Goal: Task Accomplishment & Management: Manage account settings

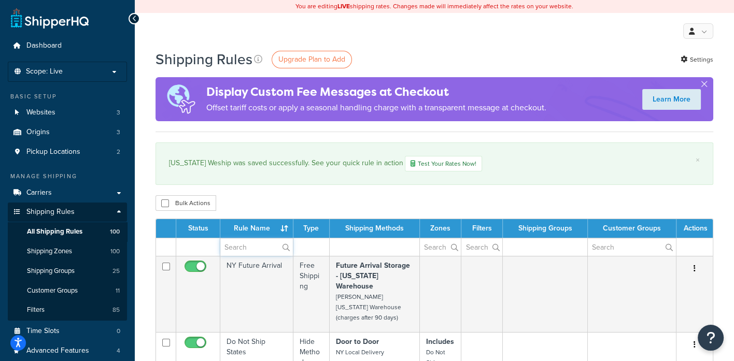
click at [253, 246] on input "text" at bounding box center [256, 247] width 73 height 18
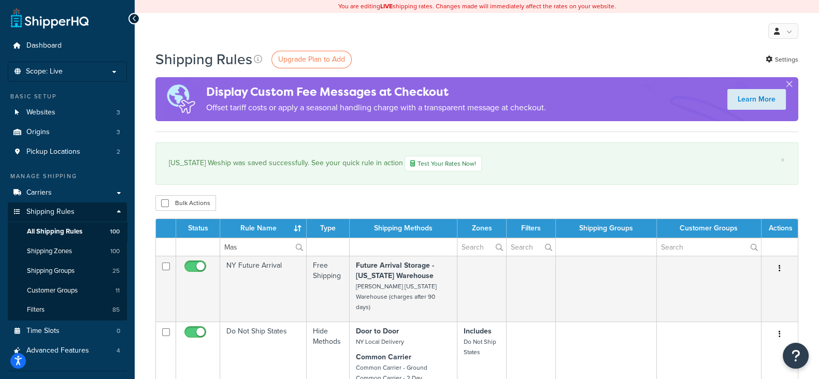
click at [298, 247] on label "Mas" at bounding box center [263, 247] width 86 height 18
click at [298, 247] on input "Mas" at bounding box center [263, 247] width 86 height 18
type input "M"
click at [375, 197] on div "Bulk Actions Duplicate Delete" at bounding box center [476, 203] width 643 height 16
click at [269, 250] on input "text" at bounding box center [263, 247] width 86 height 18
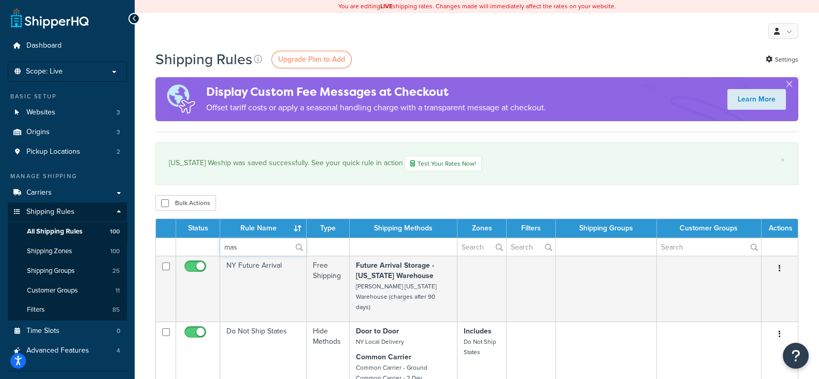
type input "mas"
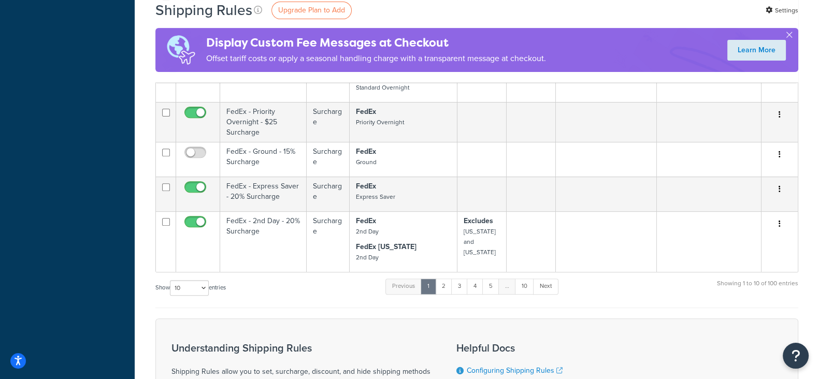
scroll to position [518, 0]
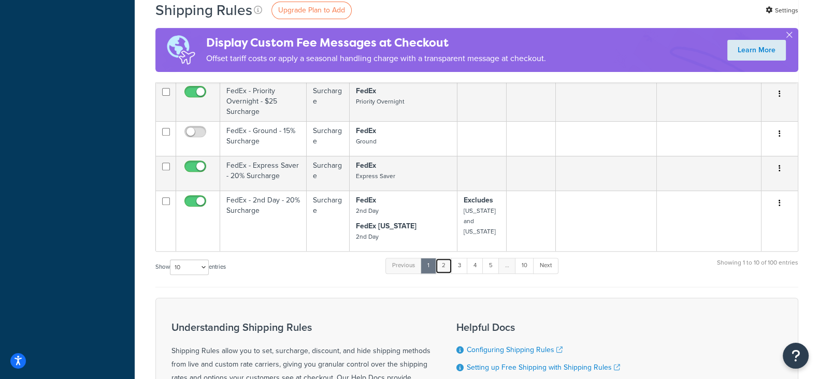
click at [446, 258] on link "2" at bounding box center [443, 266] width 17 height 16
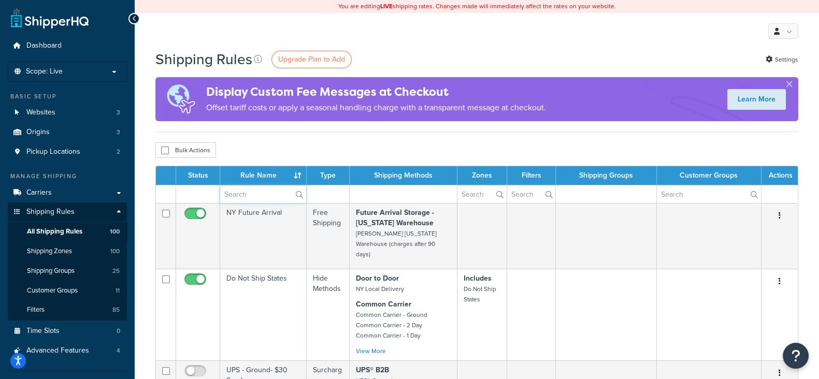
click at [259, 194] on input "text" at bounding box center [263, 194] width 86 height 18
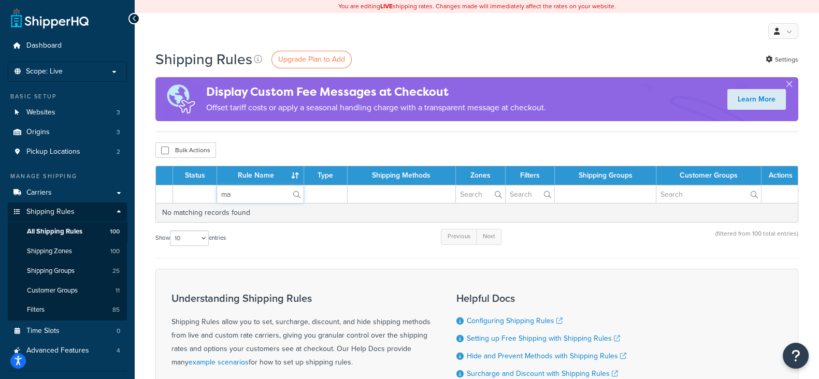
type input "m"
click at [469, 40] on div "My Profile Billing Global Settings Contact Us Logout" at bounding box center [477, 31] width 684 height 36
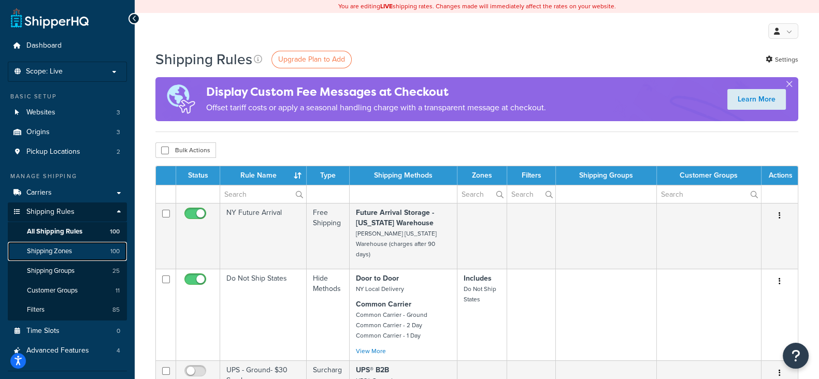
click at [49, 251] on span "Shipping Zones" at bounding box center [49, 251] width 45 height 9
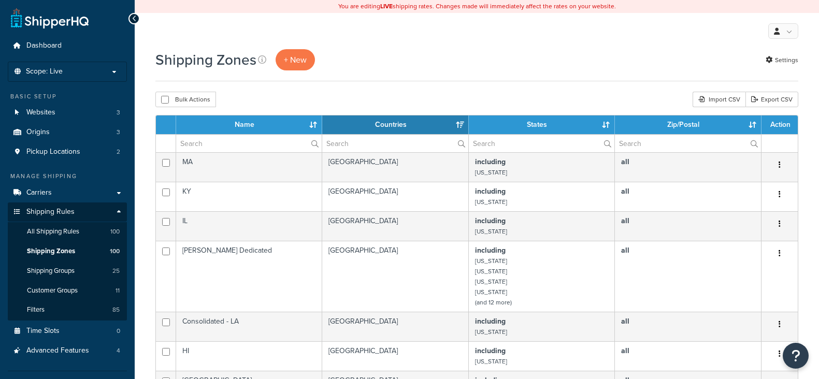
select select "15"
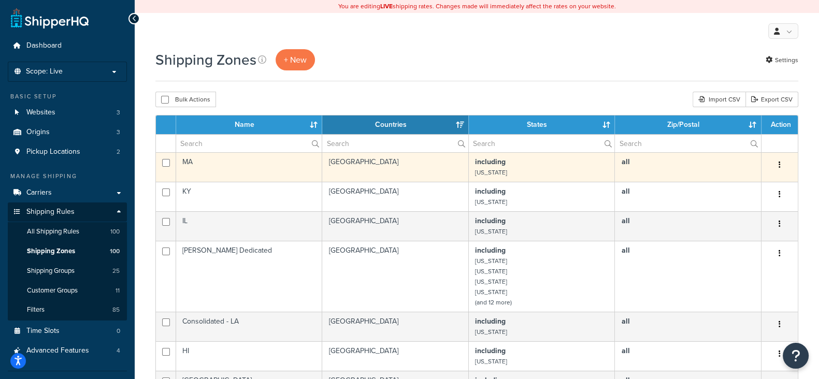
click at [783, 163] on button "button" at bounding box center [780, 165] width 15 height 17
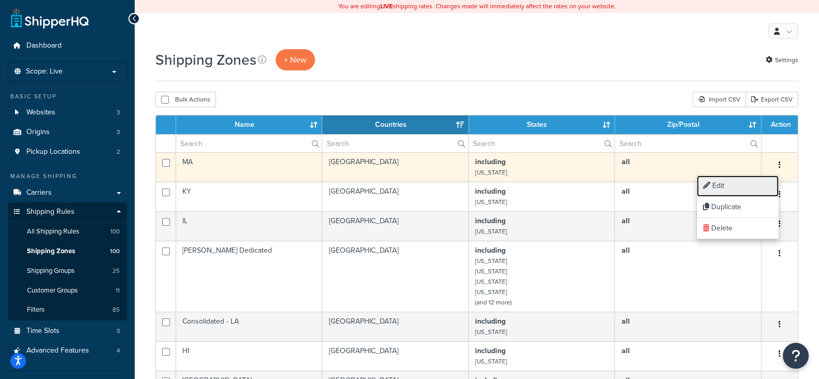
click at [719, 185] on link "Edit" at bounding box center [738, 186] width 82 height 21
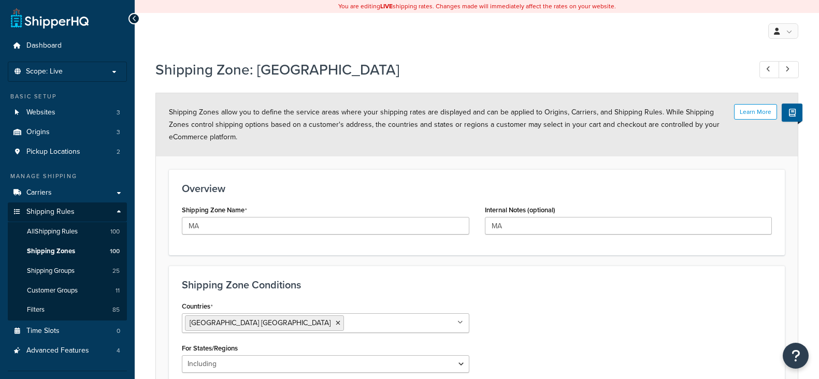
select select "including"
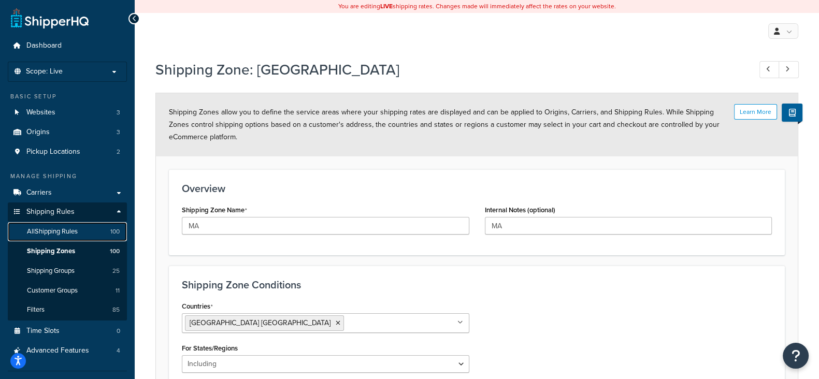
click at [56, 232] on span "All Shipping Rules" at bounding box center [52, 231] width 51 height 9
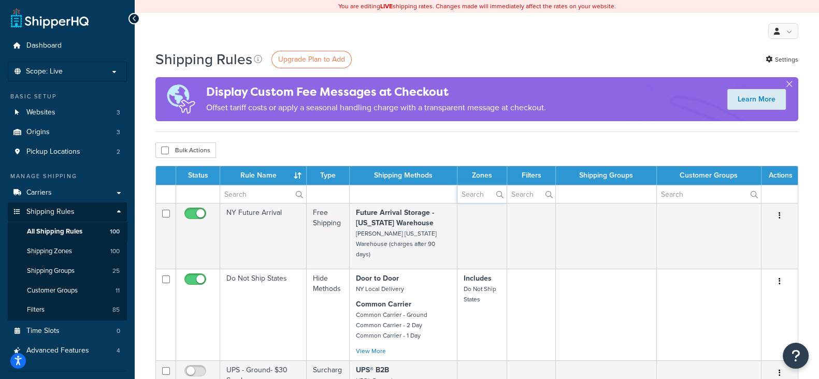
click at [477, 190] on input "text" at bounding box center [482, 194] width 49 height 18
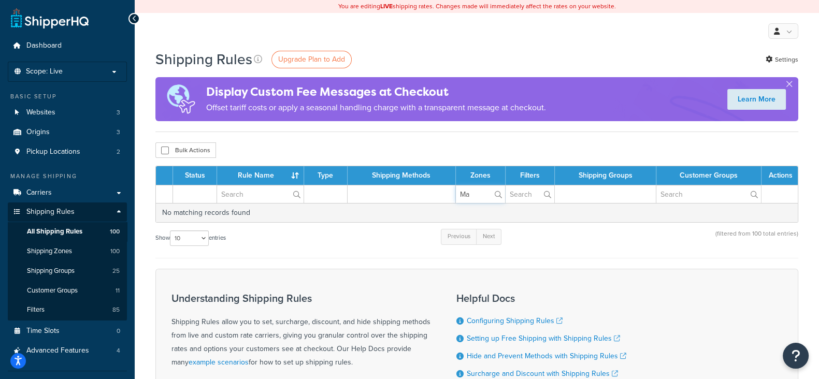
type input "M"
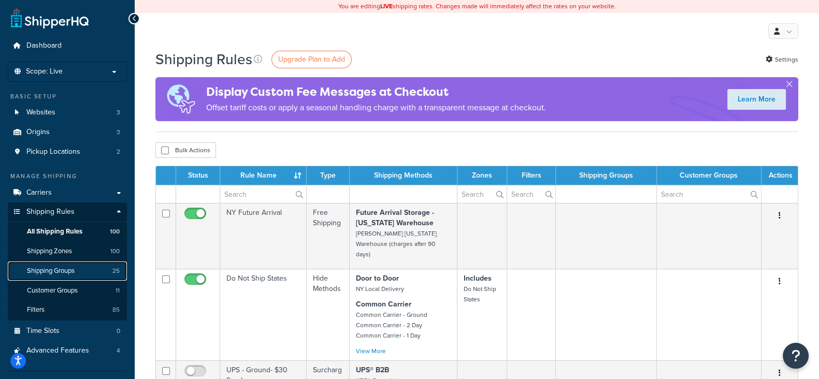
click at [46, 271] on span "Shipping Groups" at bounding box center [51, 271] width 48 height 9
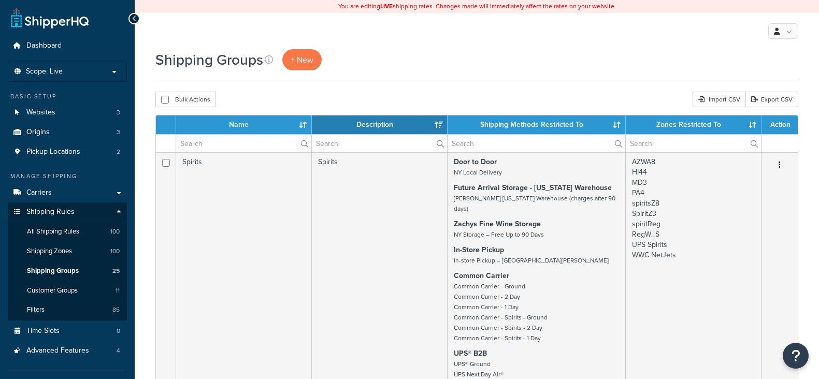
select select "15"
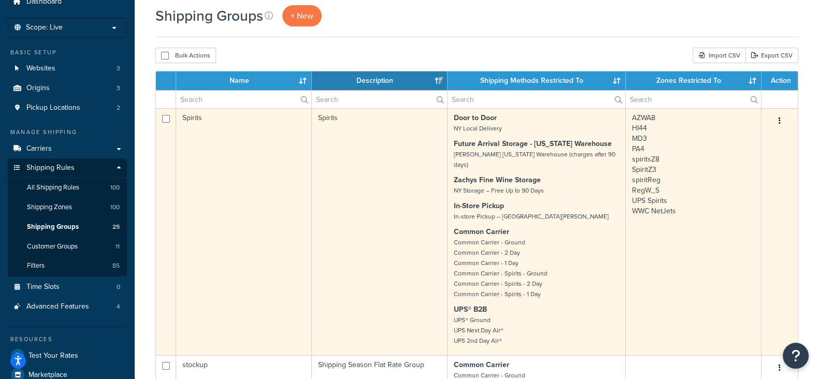
scroll to position [64, 0]
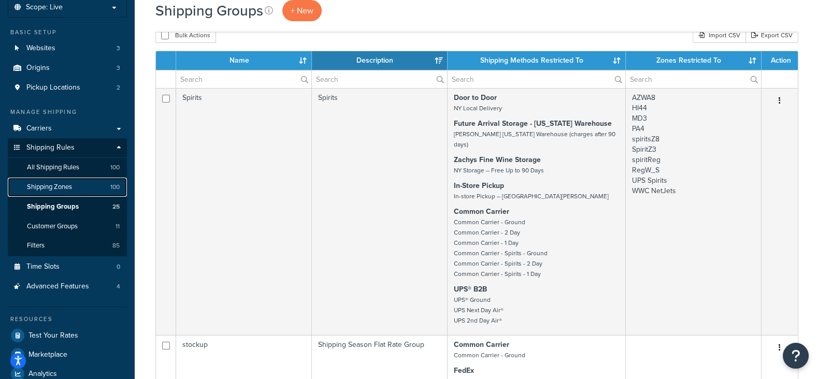
click at [63, 188] on span "Shipping Zones" at bounding box center [49, 187] width 45 height 9
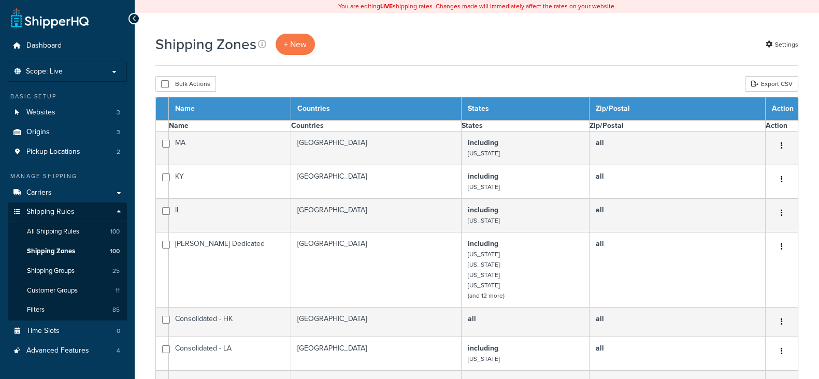
select select "15"
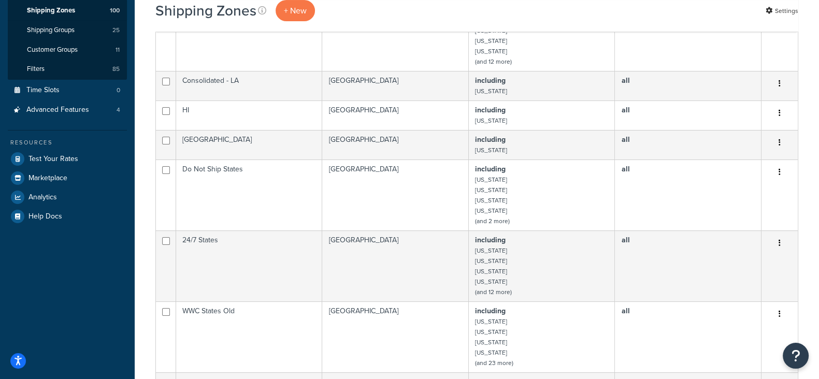
scroll to position [64, 0]
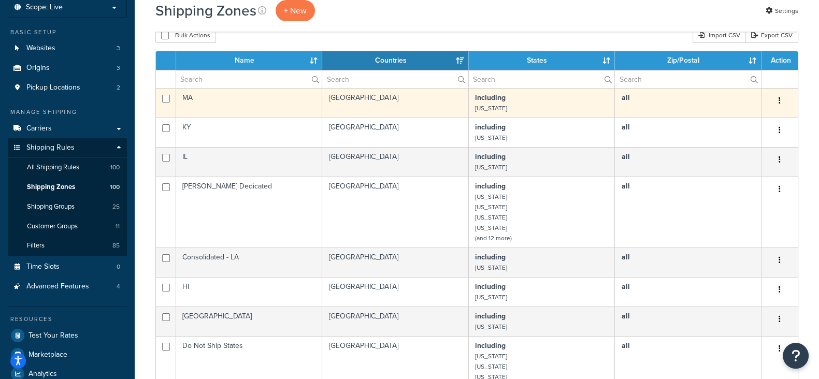
click at [777, 102] on button "button" at bounding box center [780, 101] width 15 height 17
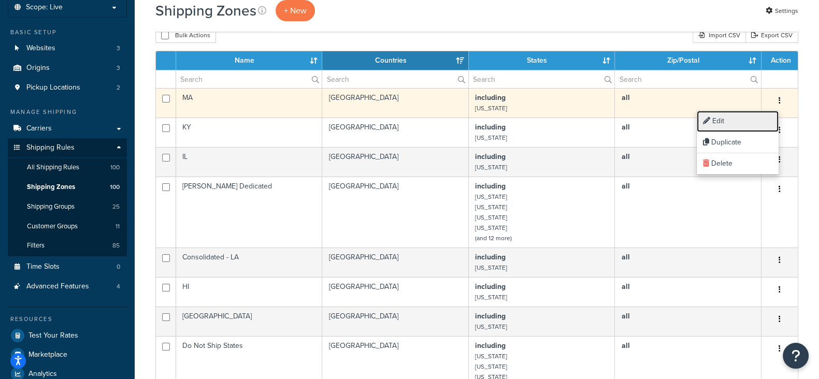
click at [720, 122] on link "Edit" at bounding box center [738, 121] width 82 height 21
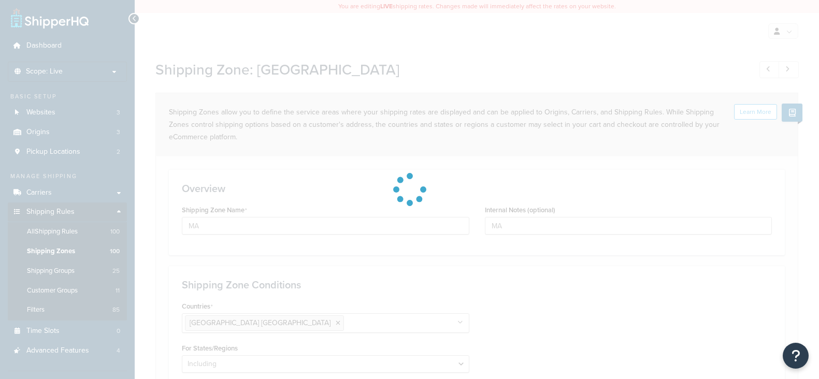
select select "including"
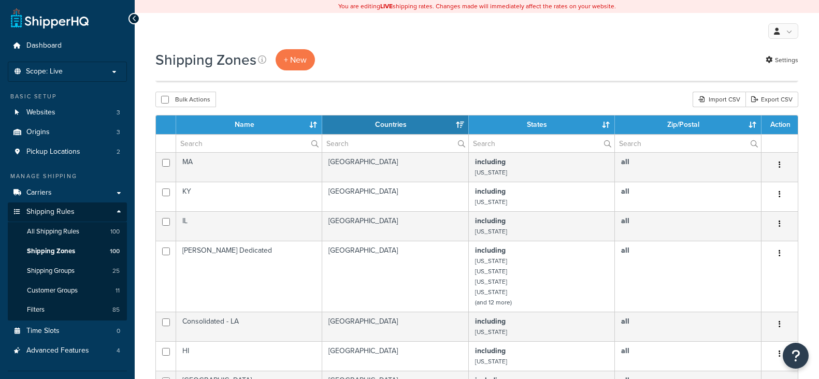
select select "15"
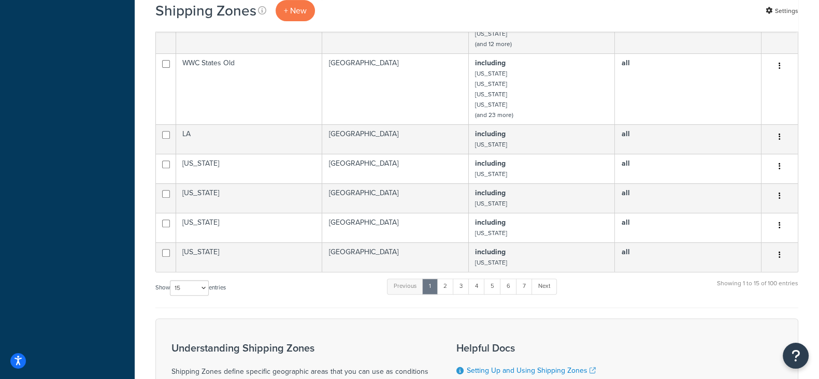
scroll to position [518, 0]
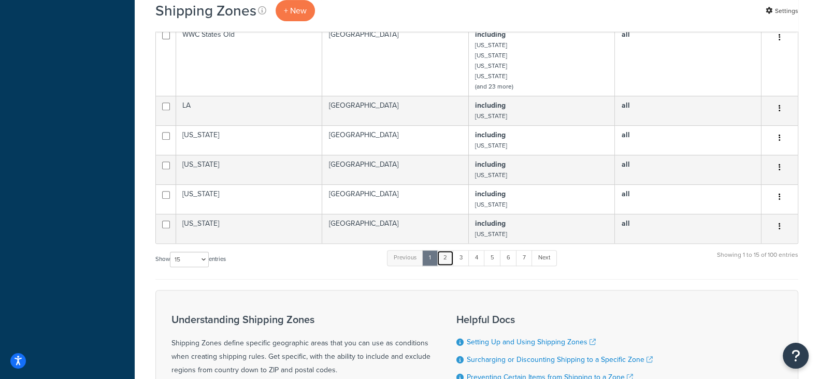
click at [445, 259] on link "2" at bounding box center [445, 258] width 17 height 16
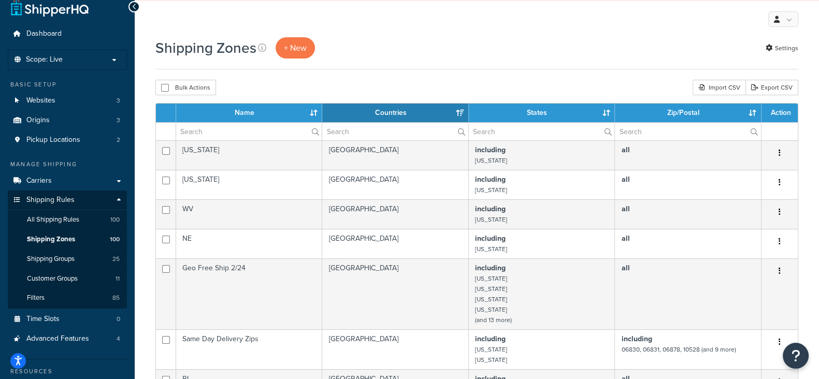
scroll to position [0, 0]
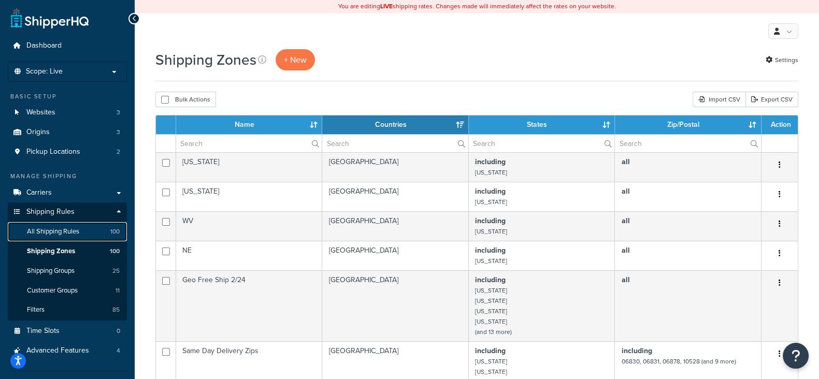
click at [73, 232] on span "All Shipping Rules" at bounding box center [53, 231] width 52 height 9
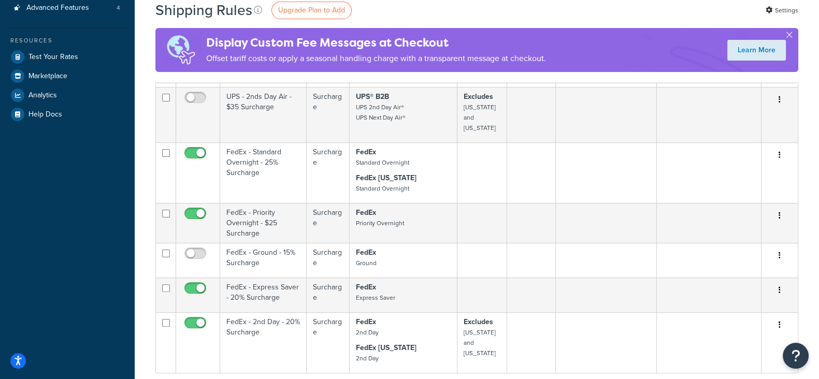
scroll to position [453, 0]
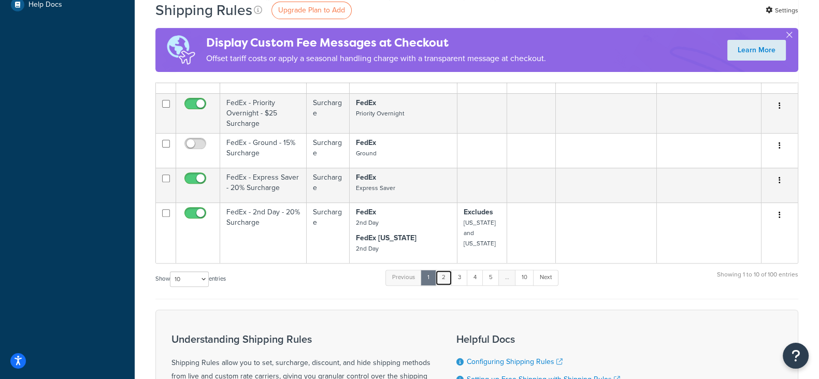
click at [442, 270] on link "2" at bounding box center [443, 278] width 17 height 16
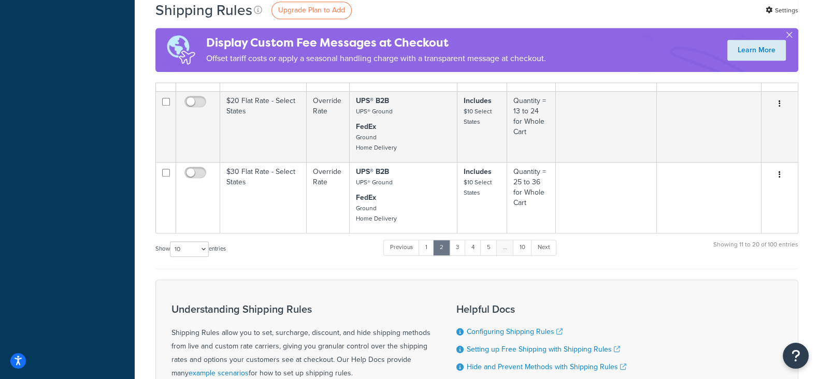
scroll to position [712, 0]
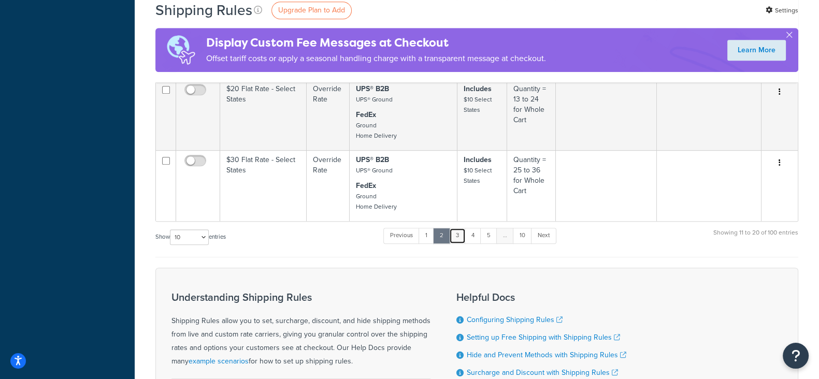
click at [459, 228] on link "3" at bounding box center [457, 236] width 17 height 16
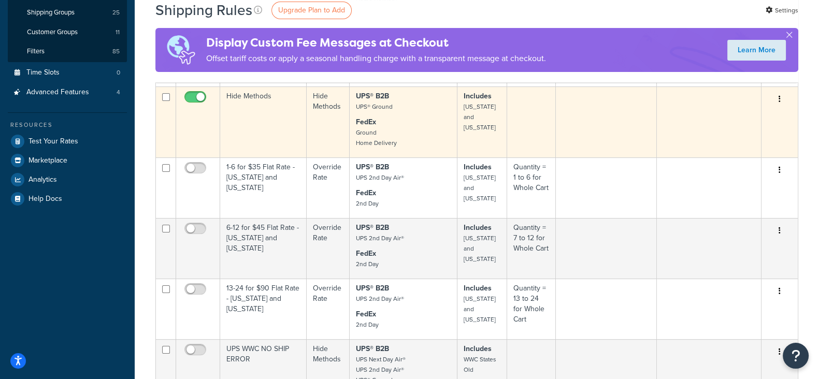
scroll to position [583, 0]
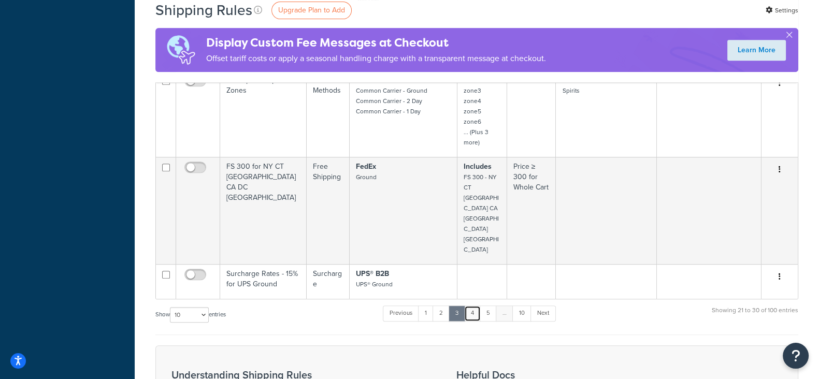
click at [474, 306] on link "4" at bounding box center [472, 314] width 17 height 16
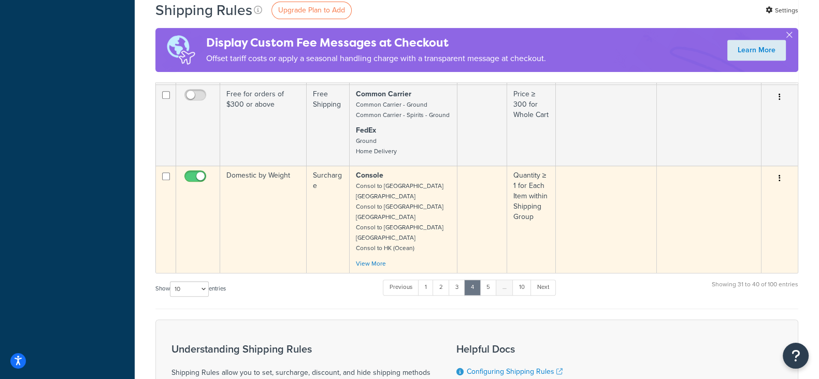
scroll to position [741, 0]
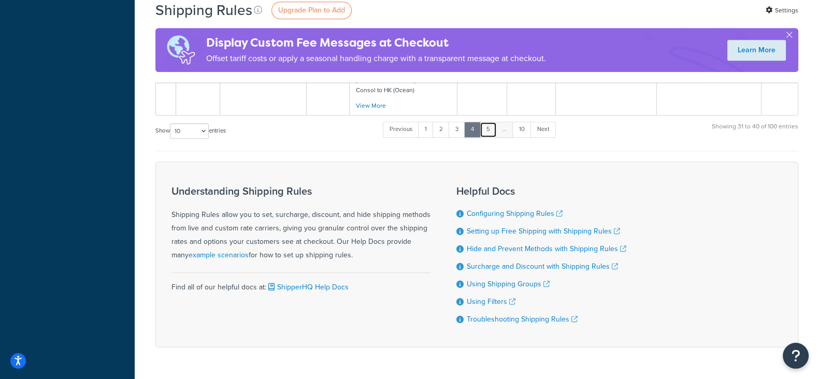
click at [490, 122] on link "5" at bounding box center [488, 130] width 17 height 16
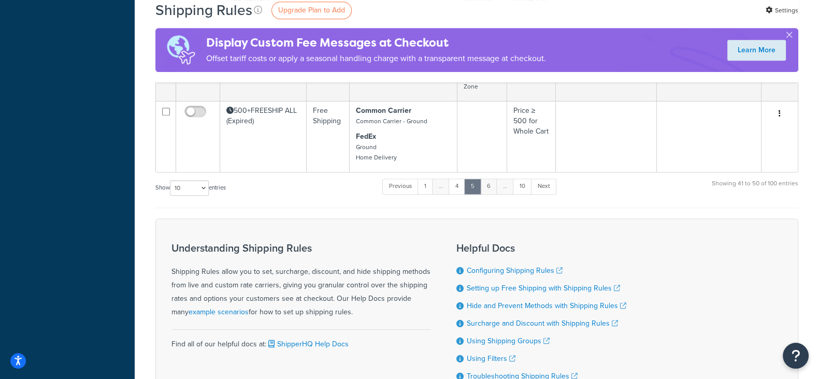
click at [491, 184] on link "6" at bounding box center [488, 187] width 17 height 16
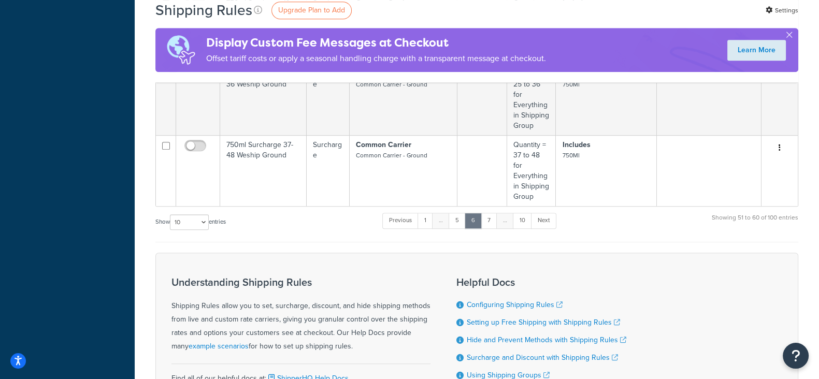
scroll to position [806, 0]
click at [490, 212] on link "7" at bounding box center [489, 220] width 17 height 16
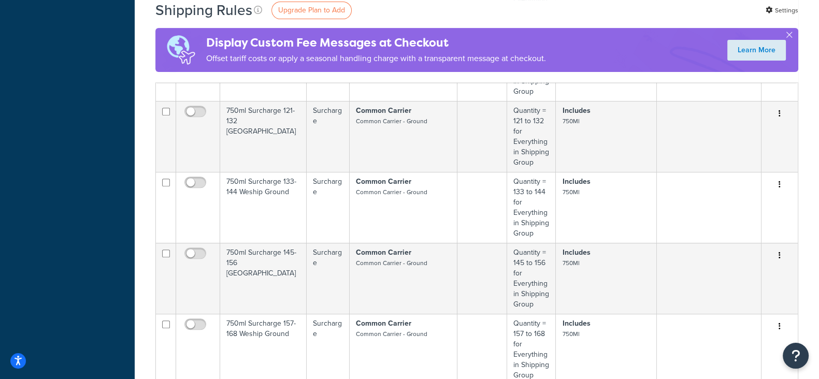
scroll to position [777, 0]
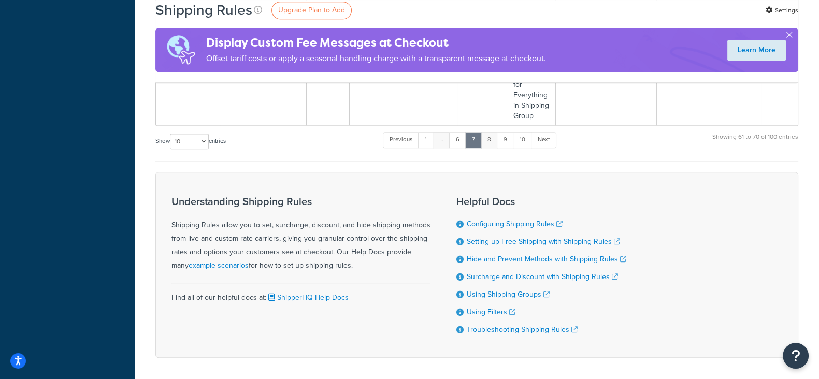
click at [490, 139] on link "8" at bounding box center [489, 140] width 17 height 16
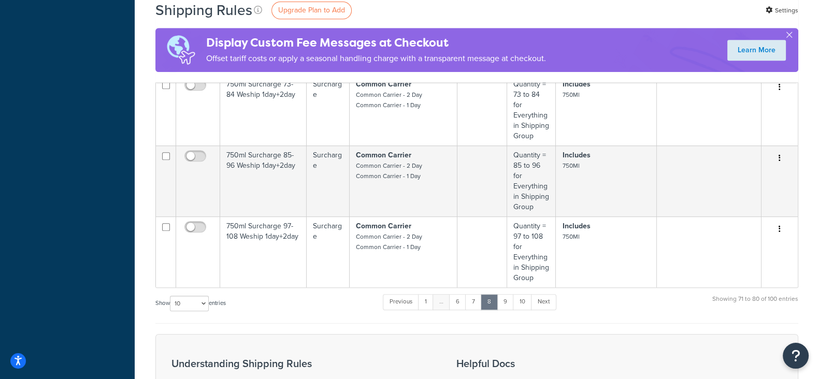
scroll to position [712, 0]
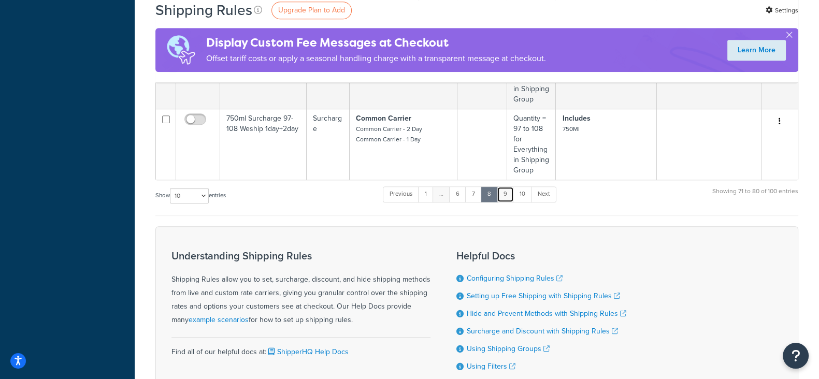
click at [506, 187] on link "9" at bounding box center [505, 195] width 17 height 16
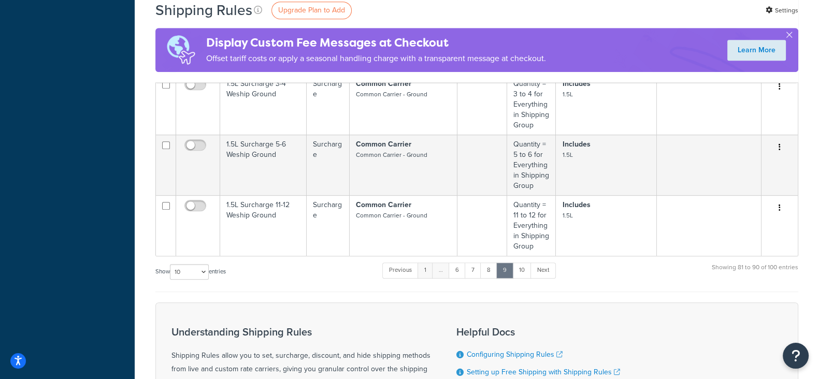
scroll to position [648, 0]
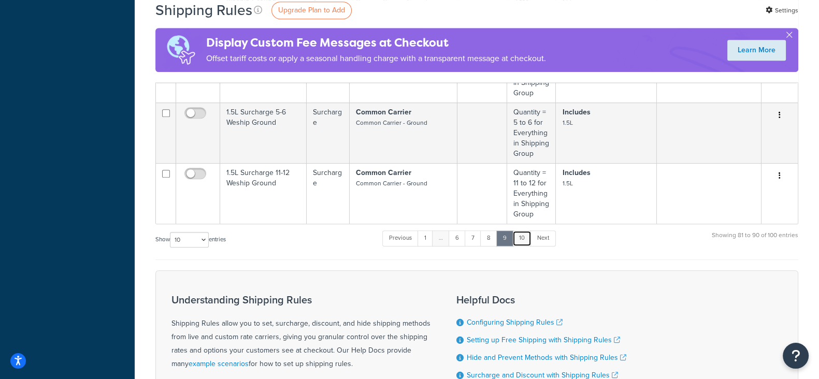
click at [524, 235] on link "10" at bounding box center [521, 239] width 19 height 16
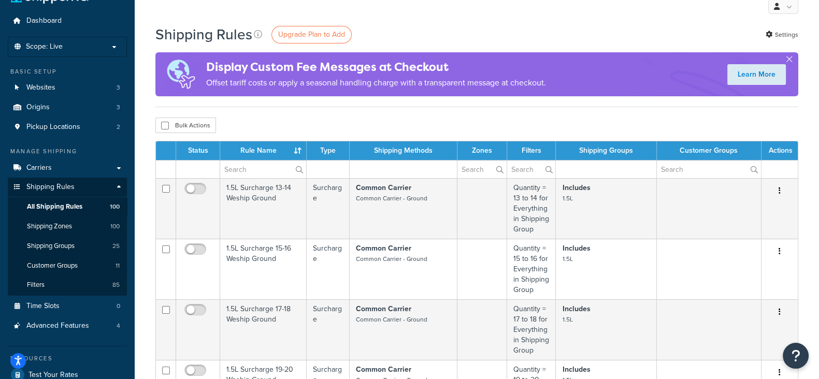
scroll to position [0, 0]
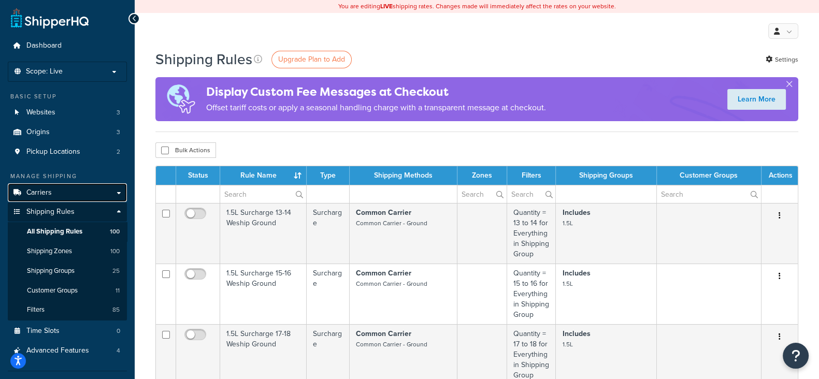
click at [42, 194] on span "Carriers" at bounding box center [38, 193] width 25 height 9
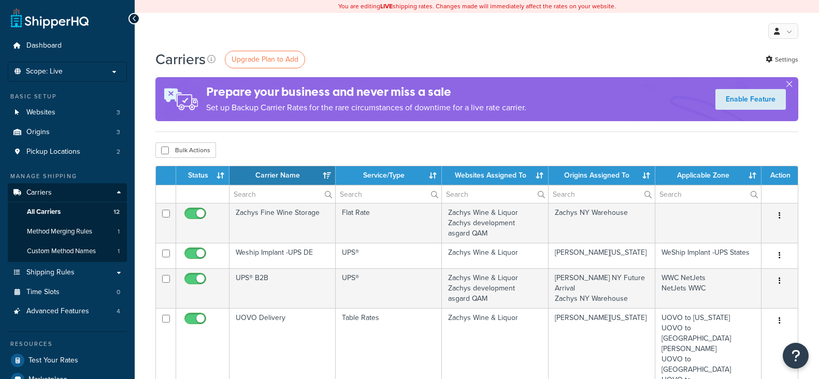
select select "15"
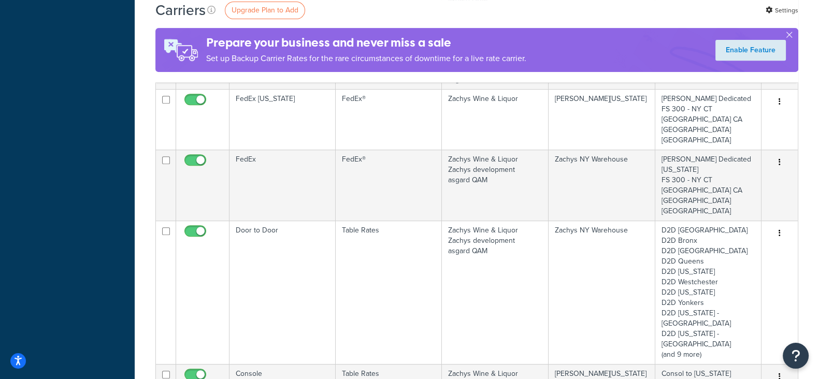
scroll to position [583, 0]
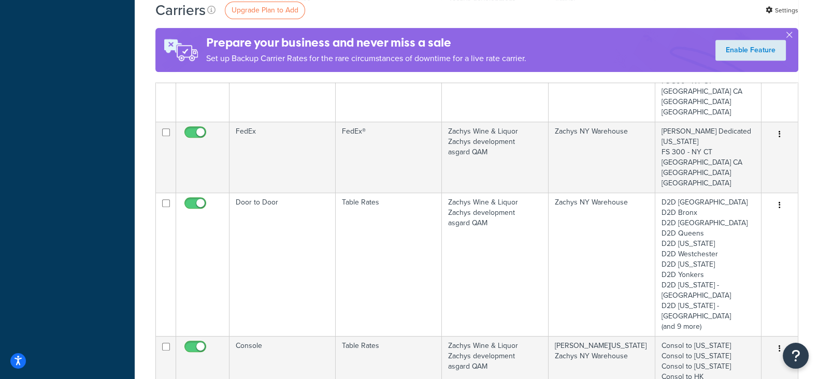
click at [725, 293] on link "Edit" at bounding box center [738, 294] width 82 height 21
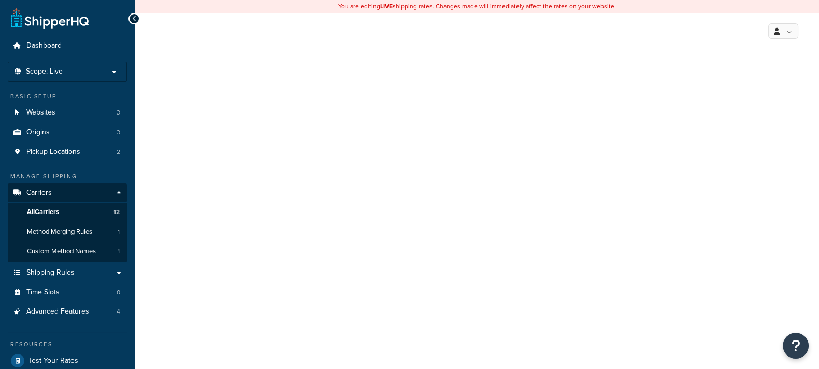
select select "25"
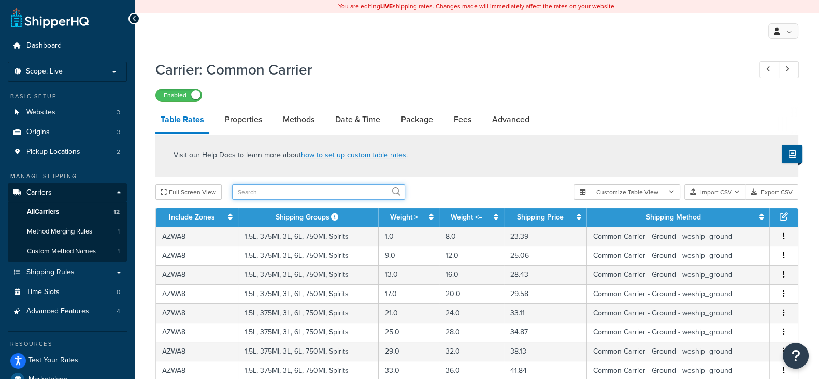
click at [317, 190] on input "text" at bounding box center [318, 192] width 173 height 16
type input "MA"
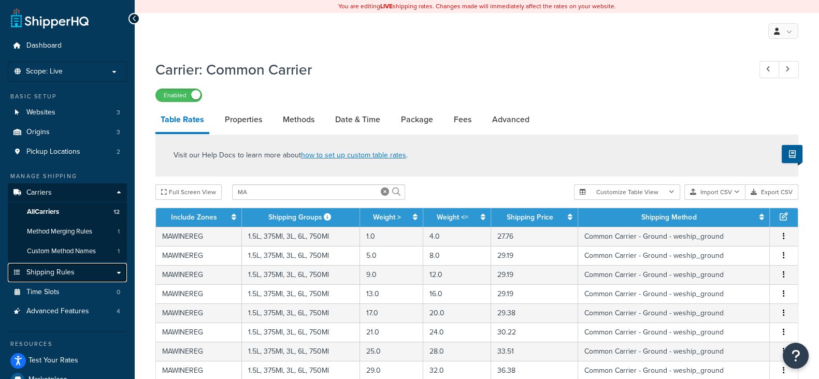
click at [57, 269] on span "Shipping Rules" at bounding box center [50, 272] width 48 height 9
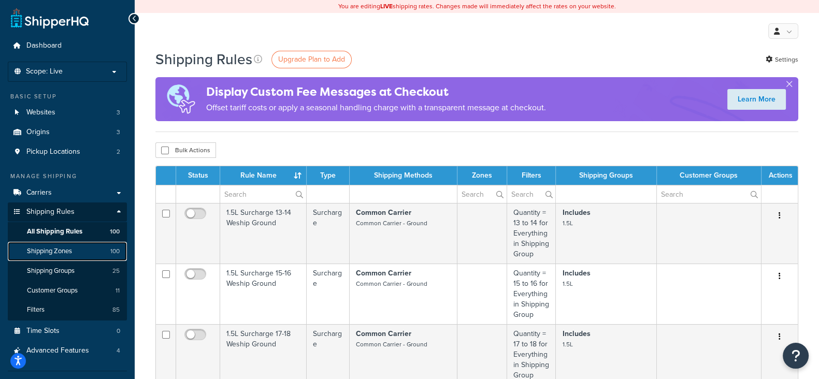
click at [55, 250] on span "Shipping Zones" at bounding box center [49, 251] width 45 height 9
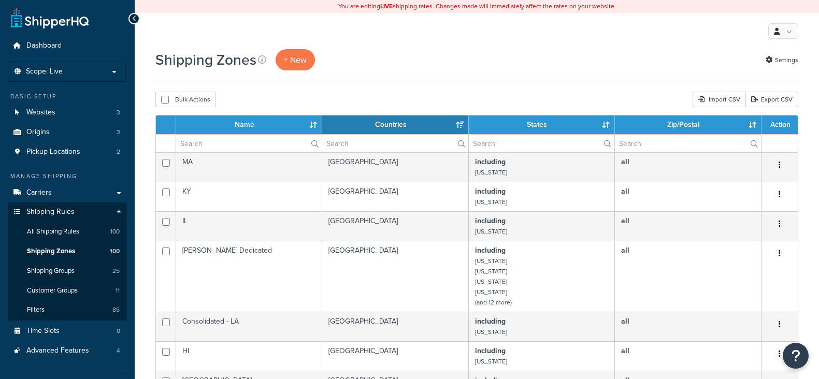
select select "15"
click at [55, 274] on span "Shipping Groups" at bounding box center [51, 271] width 48 height 9
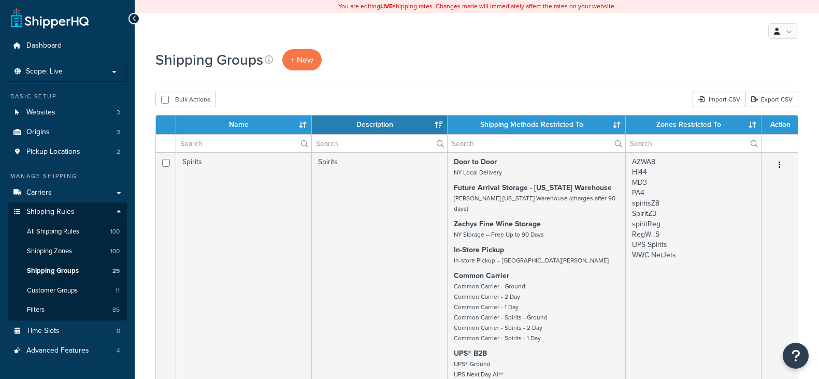
select select "15"
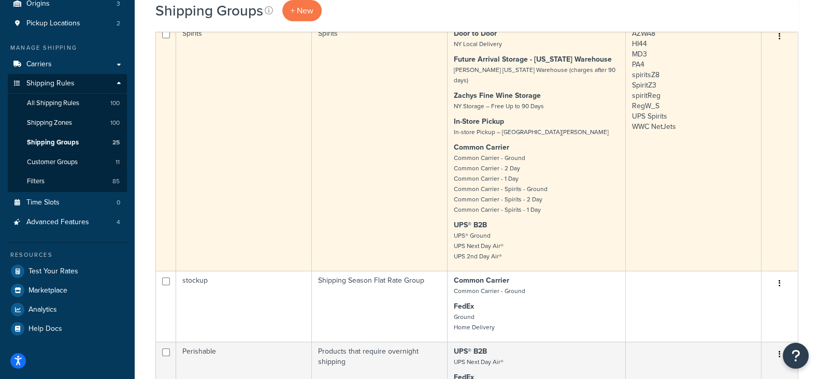
scroll to position [64, 0]
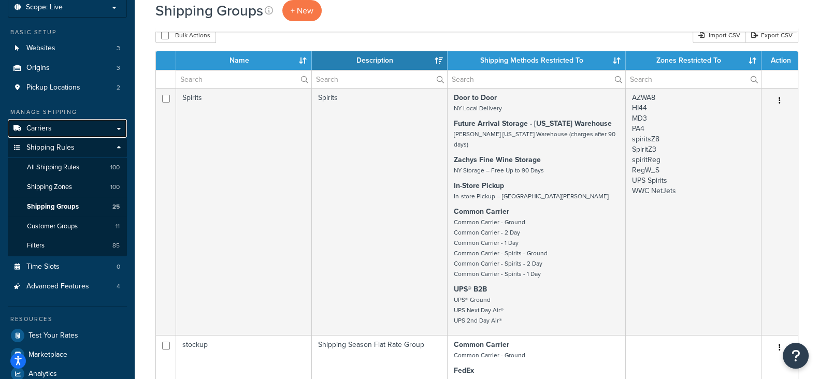
click at [60, 128] on link "Carriers" at bounding box center [67, 128] width 119 height 19
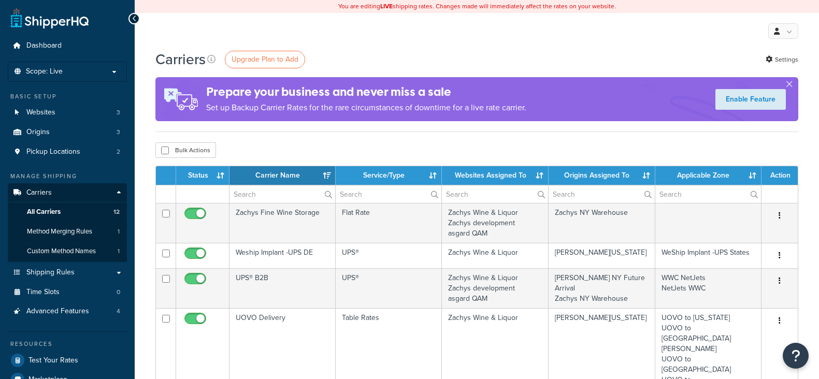
select select "15"
click at [65, 254] on span "Custom Method Names" at bounding box center [61, 251] width 69 height 9
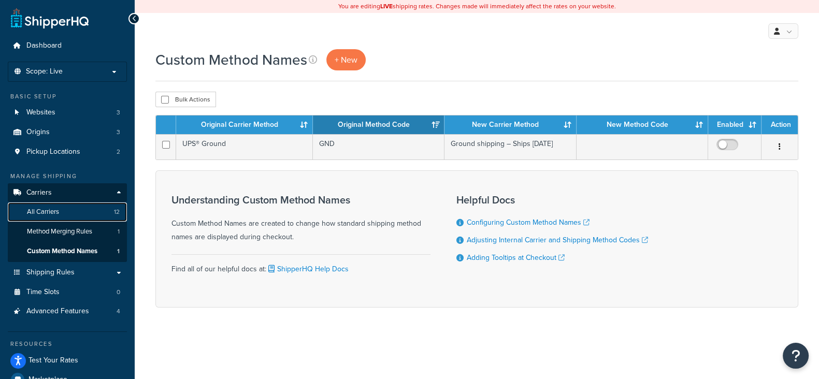
click at [50, 212] on span "All Carriers" at bounding box center [43, 212] width 32 height 9
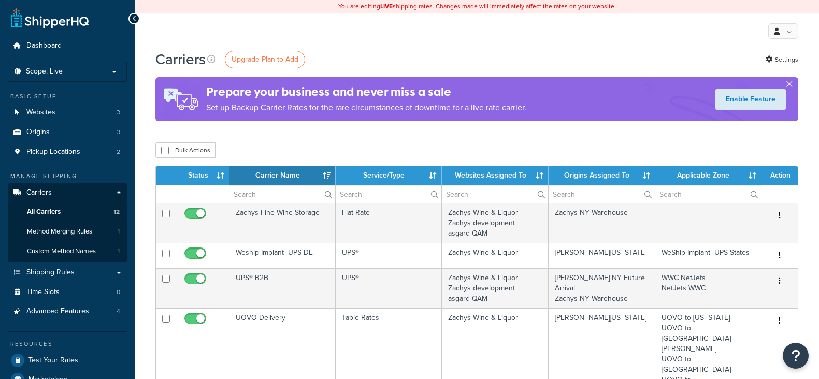
select select "15"
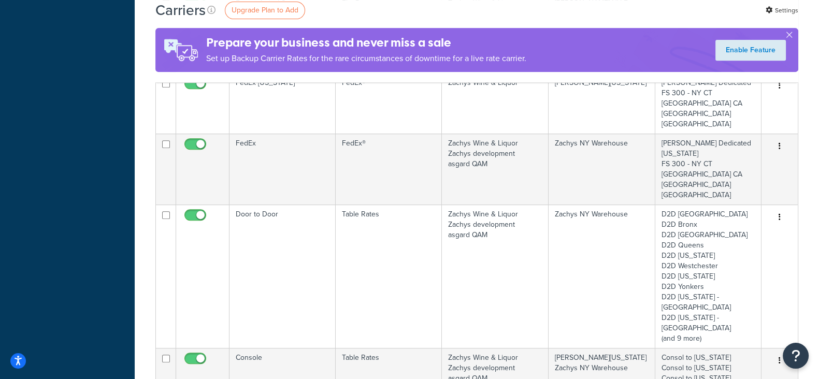
scroll to position [712, 0]
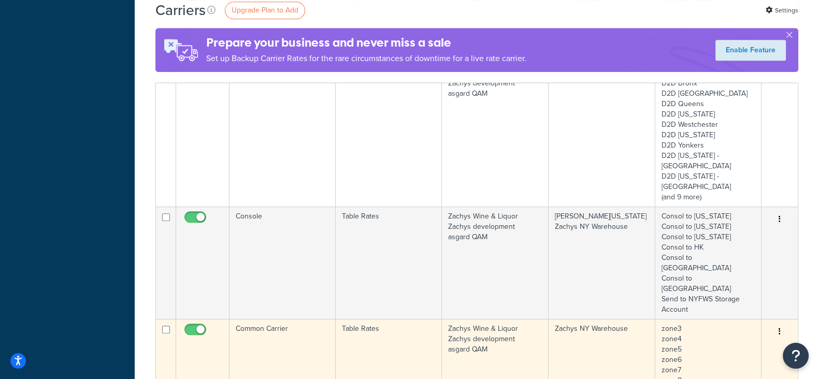
click at [677, 319] on td "zone3 zone4 zone5 zone6 zone7 zone8 AZWA8 HI44 MD3 PA4 (and 7 more)" at bounding box center [708, 380] width 106 height 123
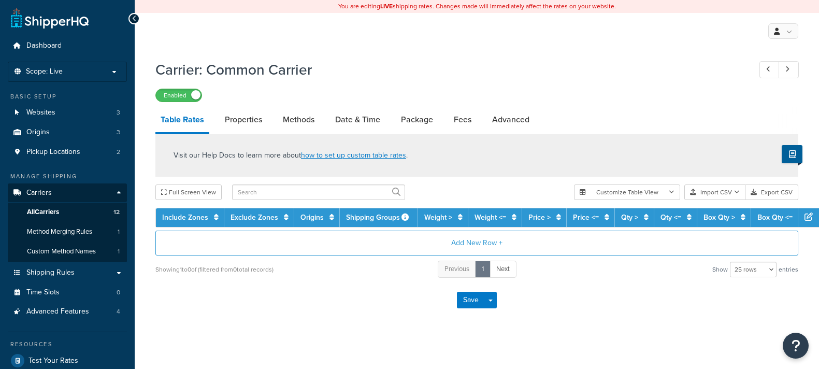
select select "25"
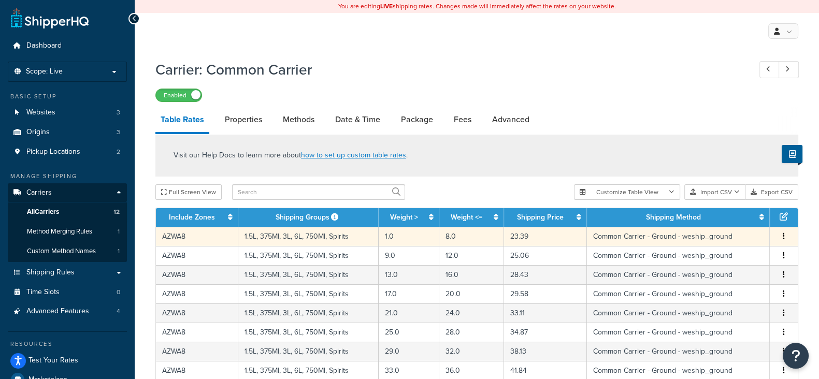
click at [784, 234] on icon "button" at bounding box center [784, 236] width 2 height 7
click at [716, 218] on div "Edit" at bounding box center [732, 216] width 74 height 21
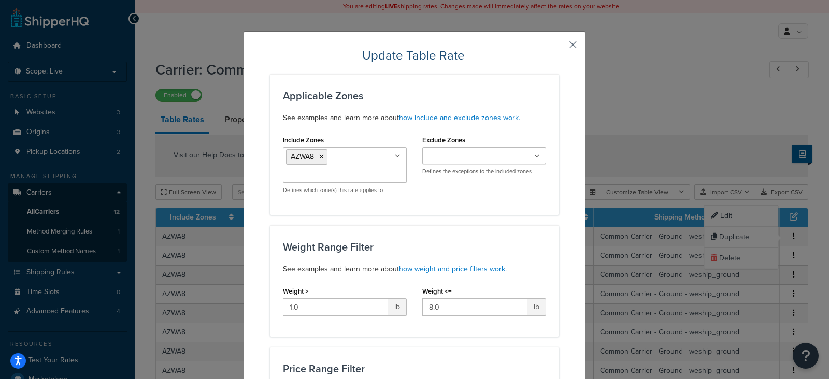
click at [559, 47] on button "button" at bounding box center [557, 48] width 3 height 3
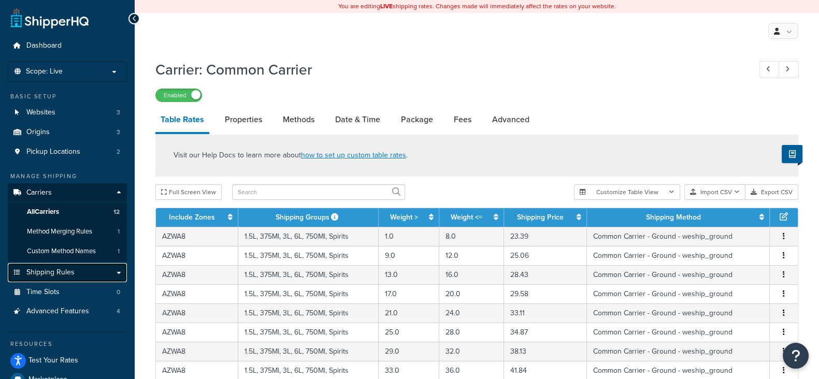
click at [59, 272] on span "Shipping Rules" at bounding box center [50, 272] width 48 height 9
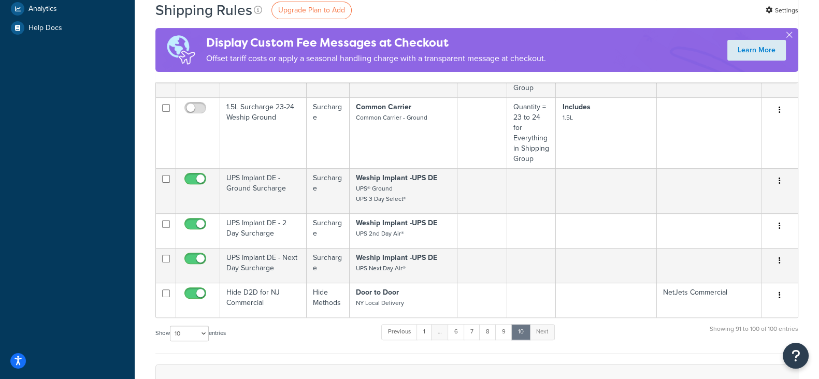
scroll to position [453, 0]
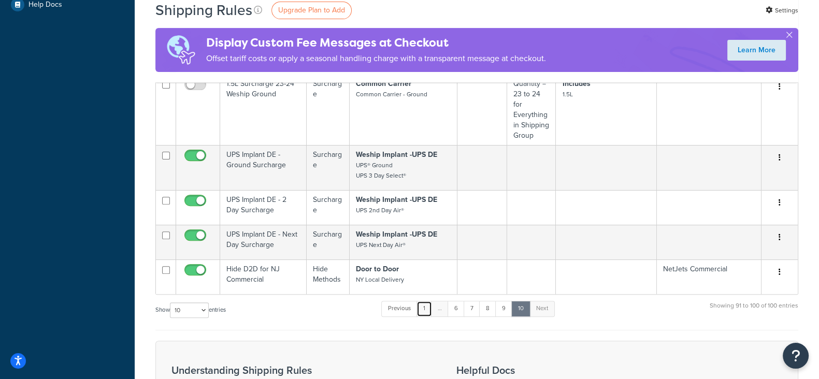
click at [425, 301] on link "1" at bounding box center [425, 309] width 16 height 16
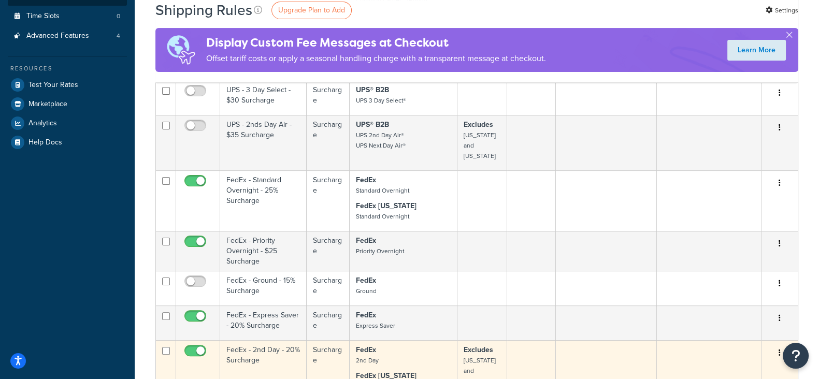
scroll to position [389, 0]
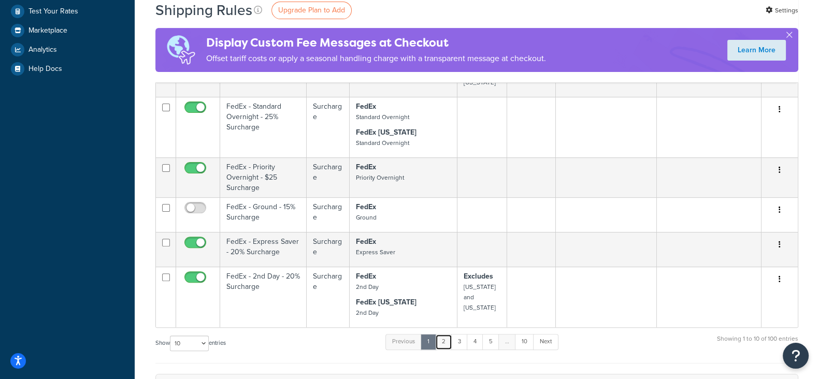
click at [441, 334] on link "2" at bounding box center [443, 342] width 17 height 16
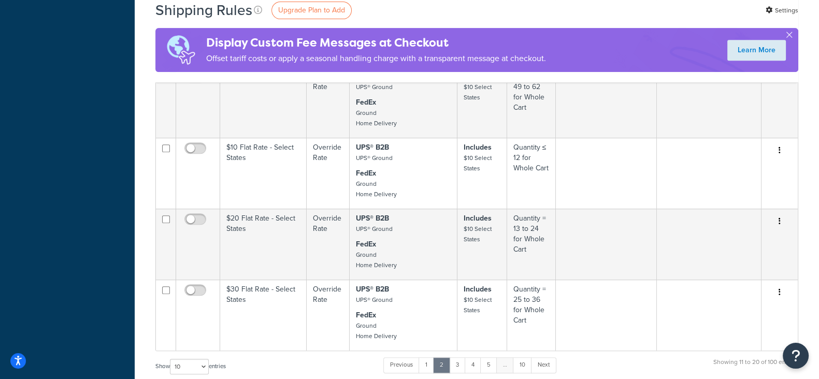
scroll to position [712, 0]
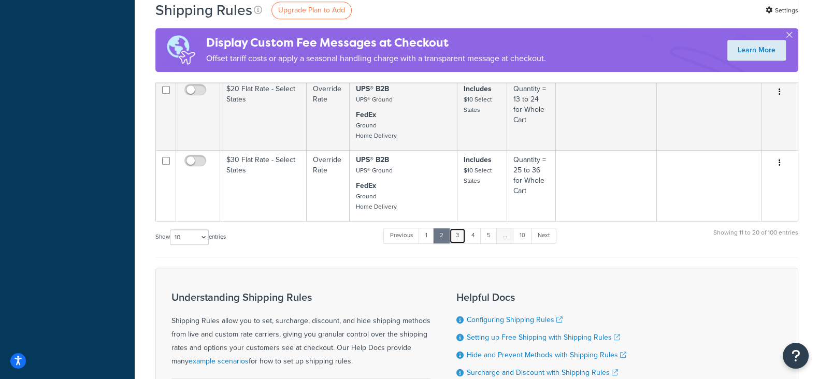
click at [460, 228] on link "3" at bounding box center [457, 236] width 17 height 16
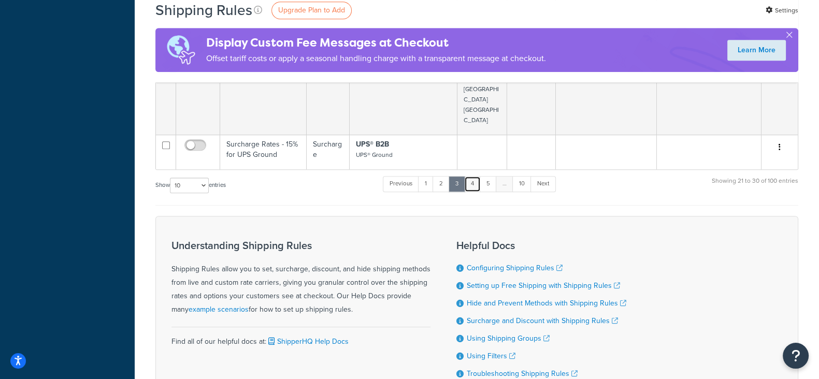
click at [473, 176] on link "4" at bounding box center [472, 184] width 17 height 16
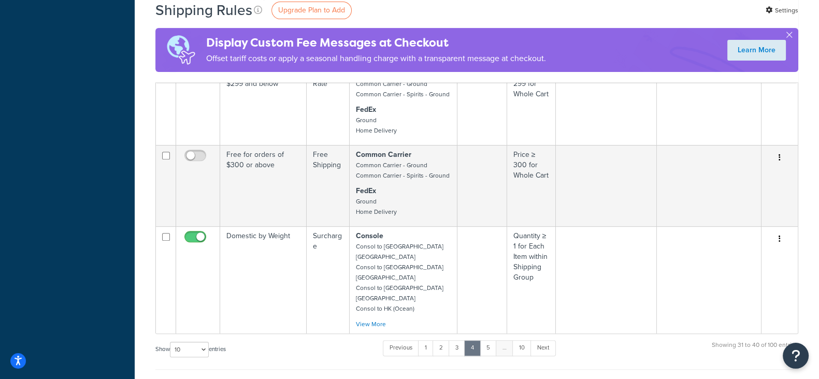
scroll to position [518, 0]
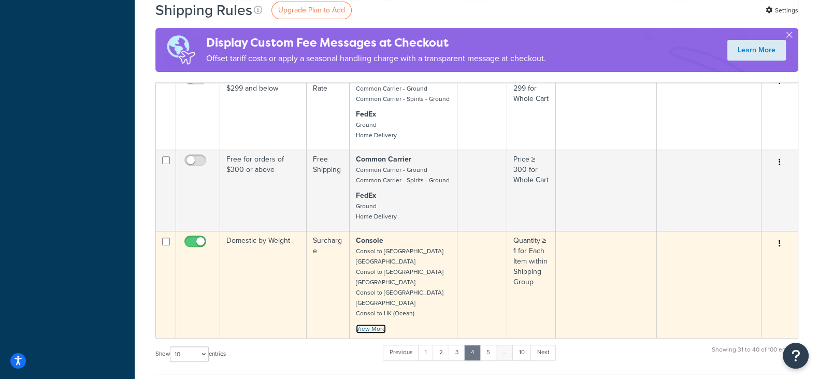
click at [359, 324] on link "View More" at bounding box center [371, 328] width 30 height 9
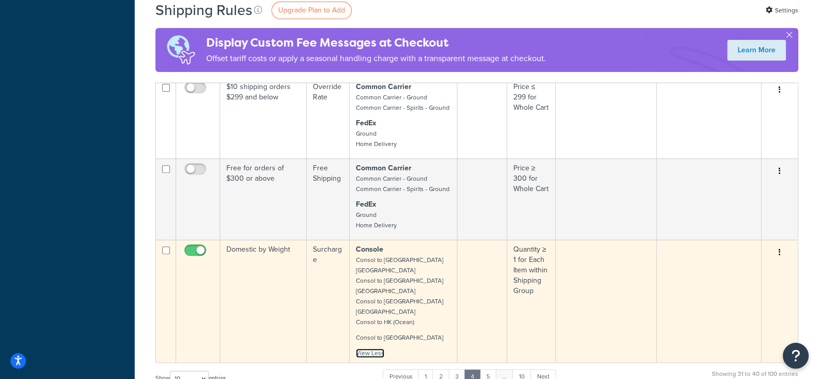
scroll to position [712, 0]
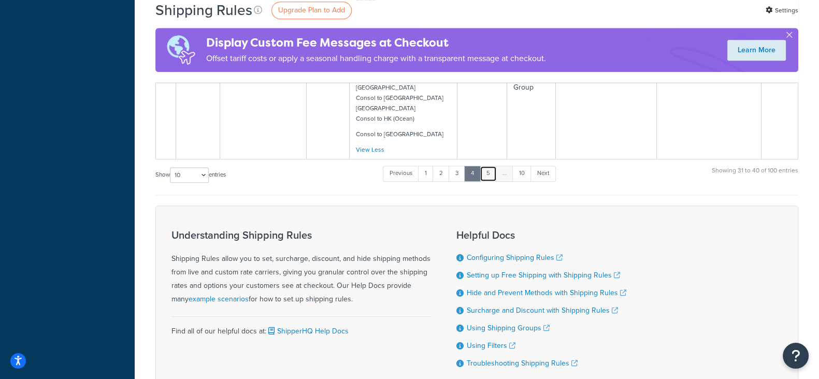
click at [489, 166] on link "5" at bounding box center [488, 174] width 17 height 16
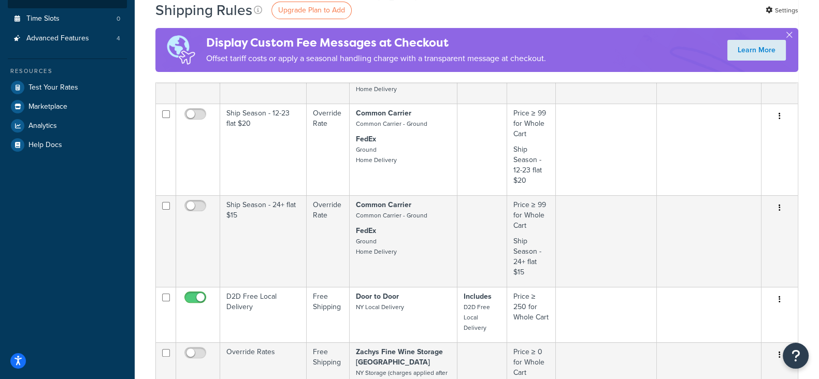
scroll to position [583, 0]
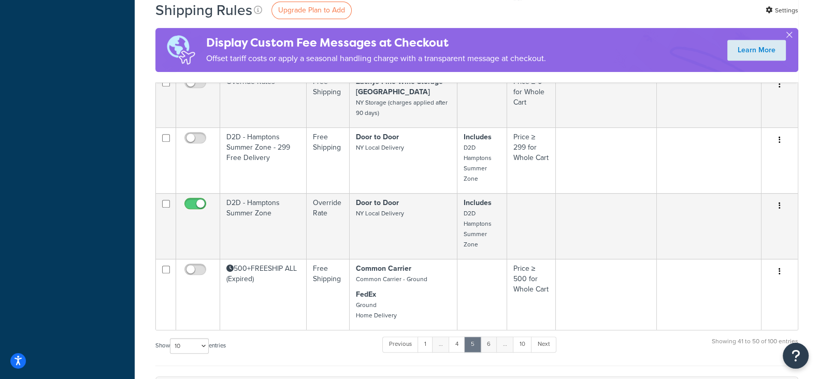
click at [491, 340] on link "6" at bounding box center [488, 345] width 17 height 16
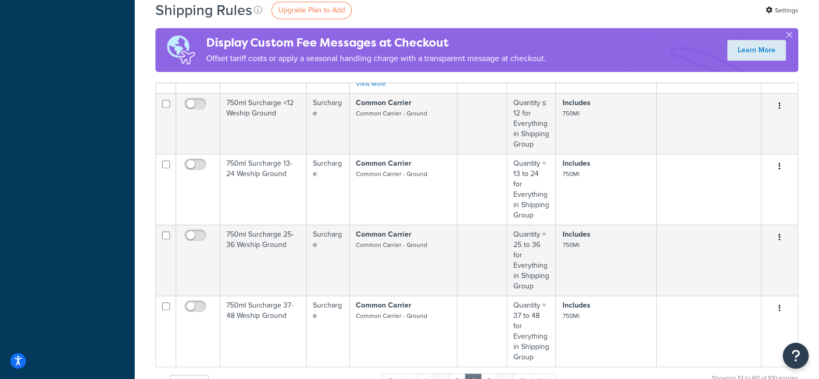
scroll to position [886, 0]
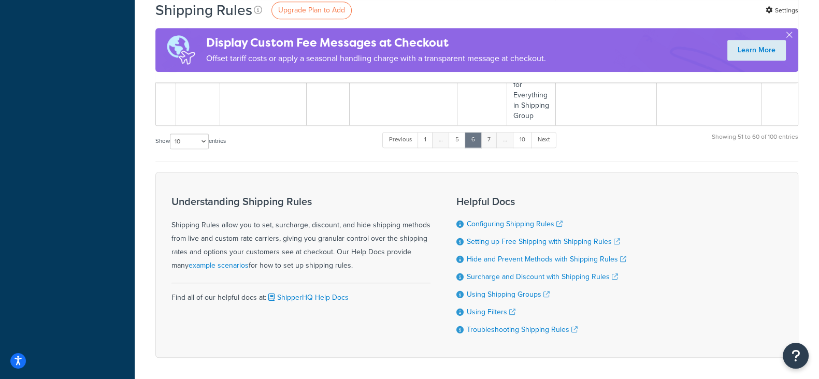
click at [490, 132] on link "7" at bounding box center [489, 140] width 17 height 16
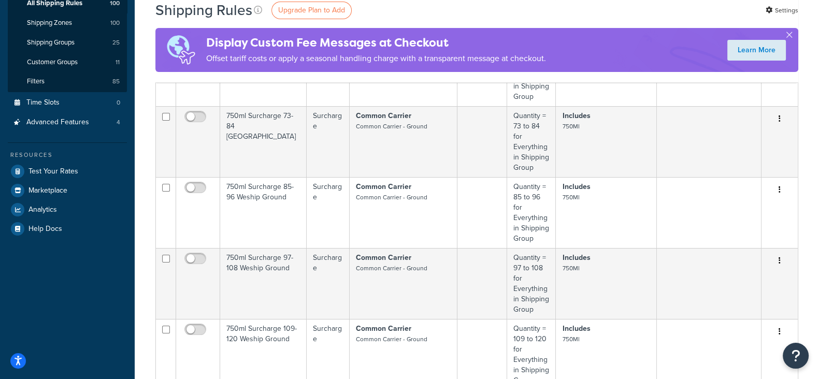
scroll to position [106, 0]
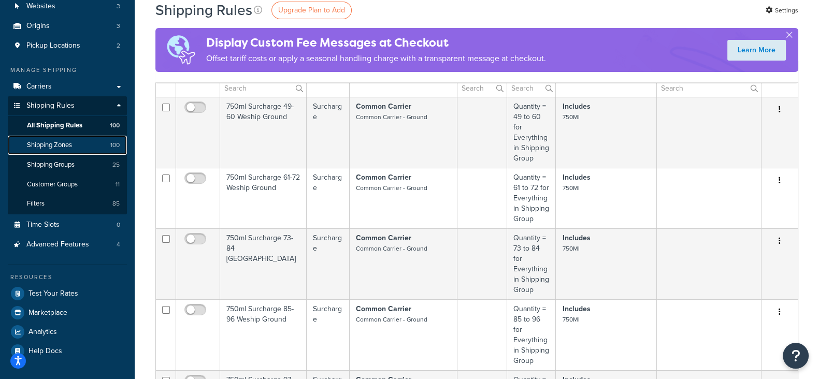
click at [60, 142] on span "Shipping Zones" at bounding box center [49, 145] width 45 height 9
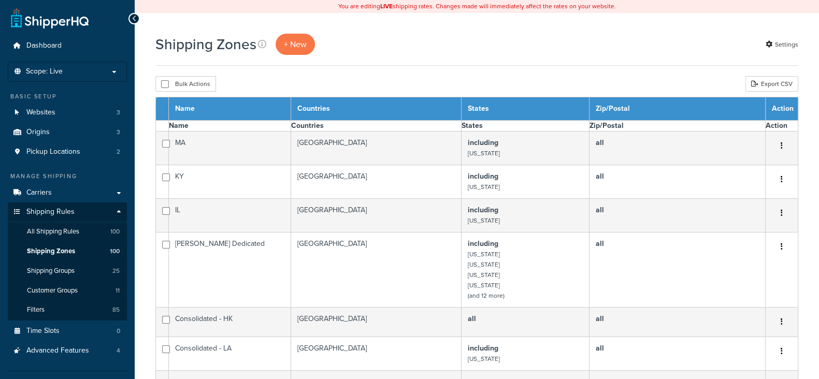
select select "15"
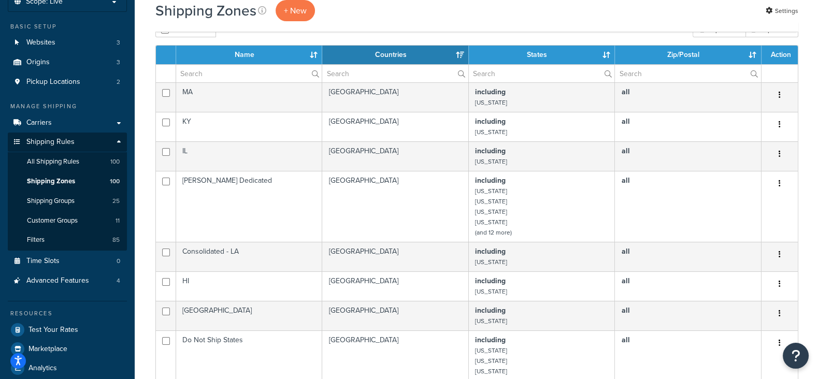
scroll to position [64, 0]
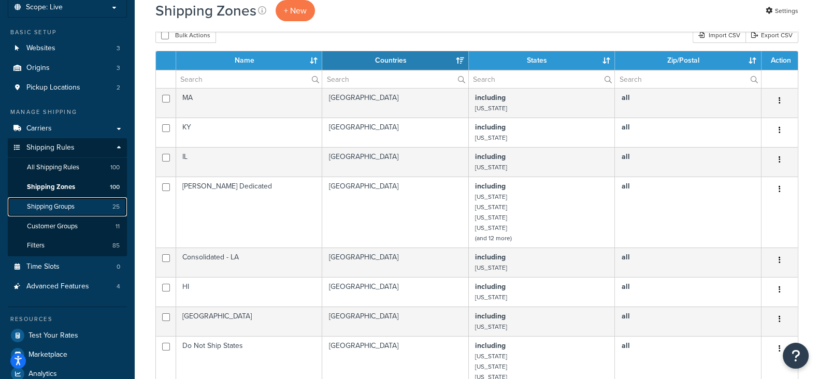
click at [42, 208] on span "Shipping Groups" at bounding box center [51, 207] width 48 height 9
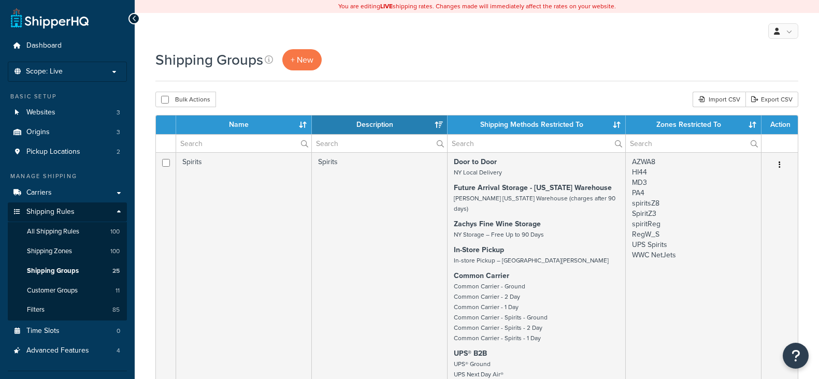
select select "15"
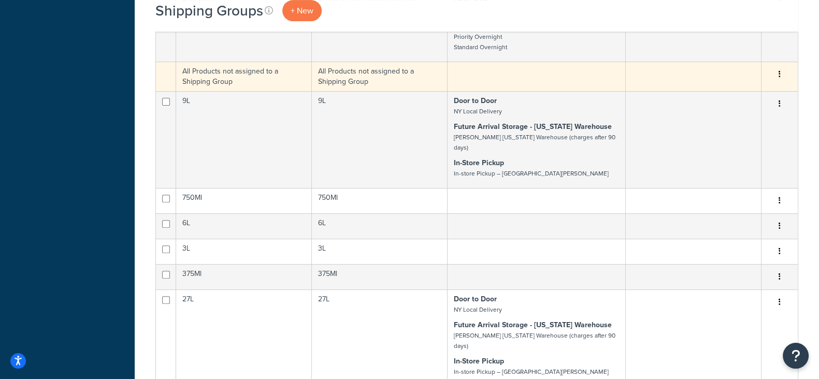
scroll to position [518, 0]
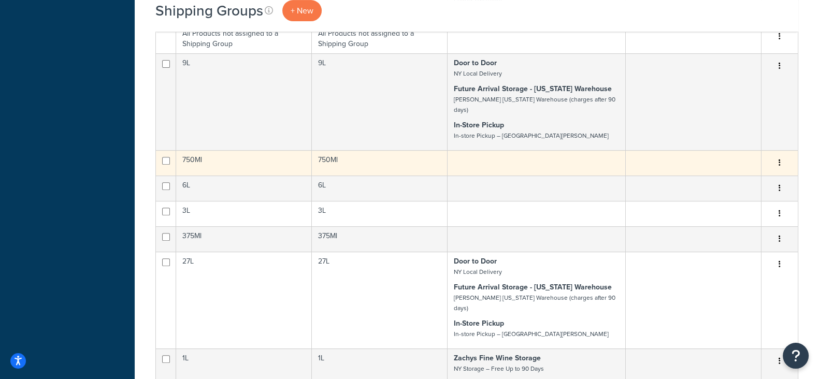
click at [779, 159] on icon "button" at bounding box center [780, 162] width 2 height 7
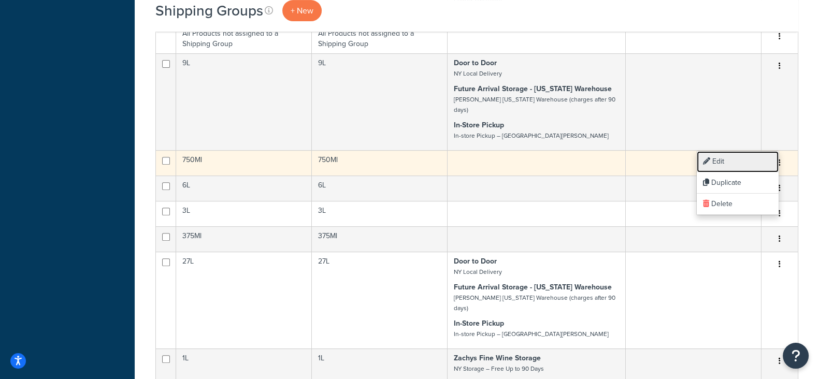
click at [720, 159] on link "Edit" at bounding box center [738, 161] width 82 height 21
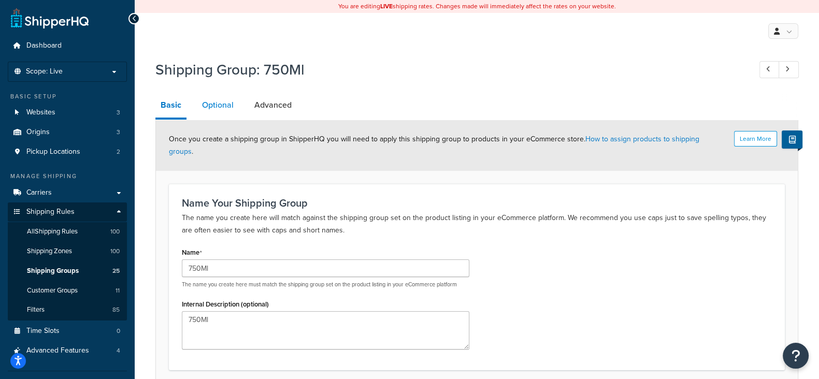
click at [226, 104] on link "Optional" at bounding box center [218, 105] width 42 height 25
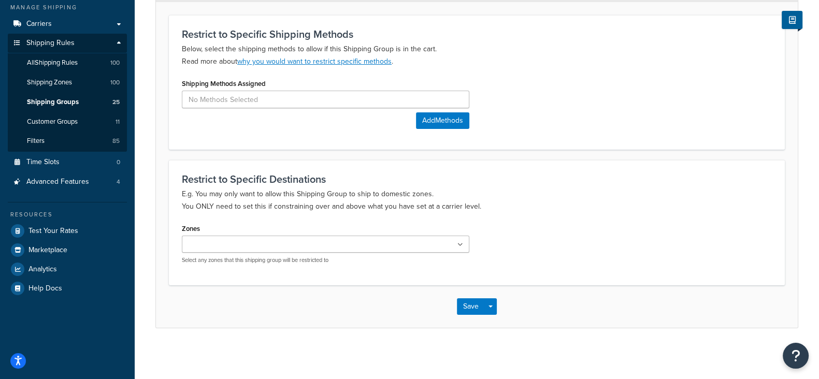
scroll to position [39, 0]
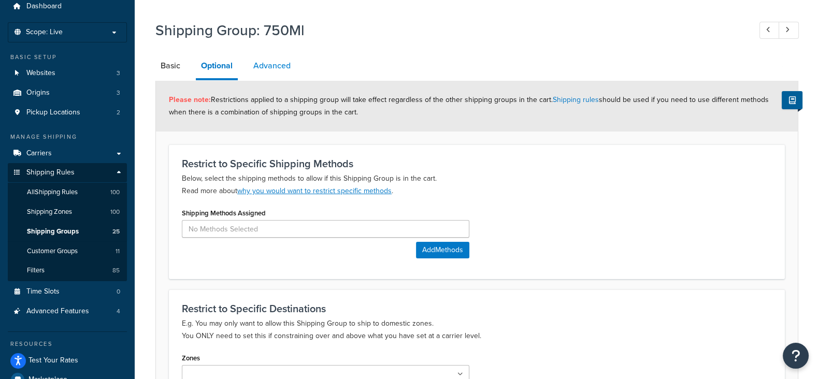
click at [265, 70] on link "Advanced" at bounding box center [272, 65] width 48 height 25
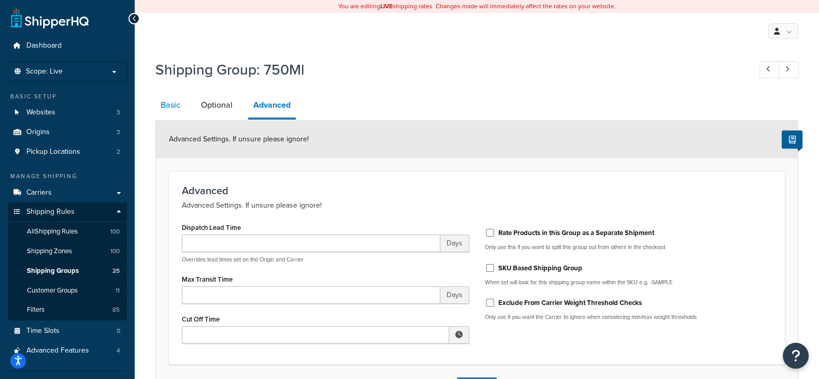
scroll to position [39, 0]
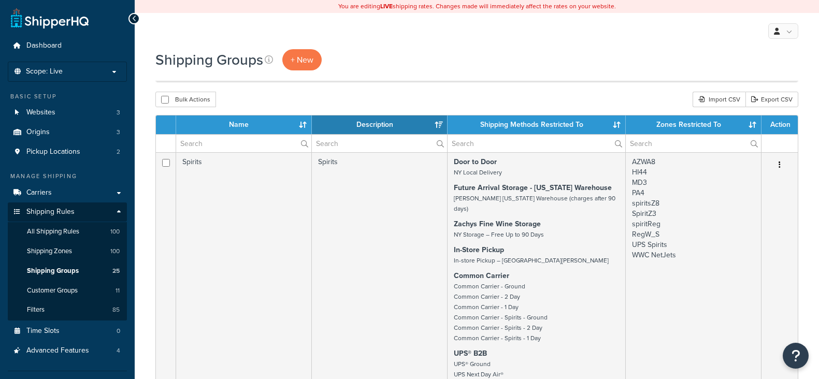
select select "15"
click at [54, 252] on span "Shipping Zones" at bounding box center [49, 251] width 45 height 9
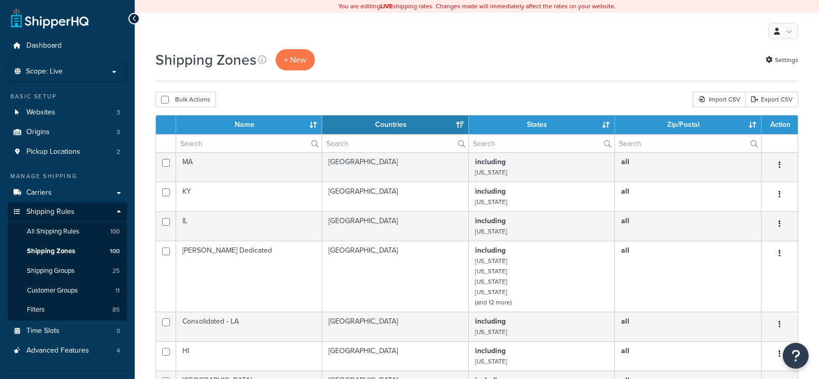
select select "15"
click at [218, 144] on input "text" at bounding box center [249, 144] width 146 height 18
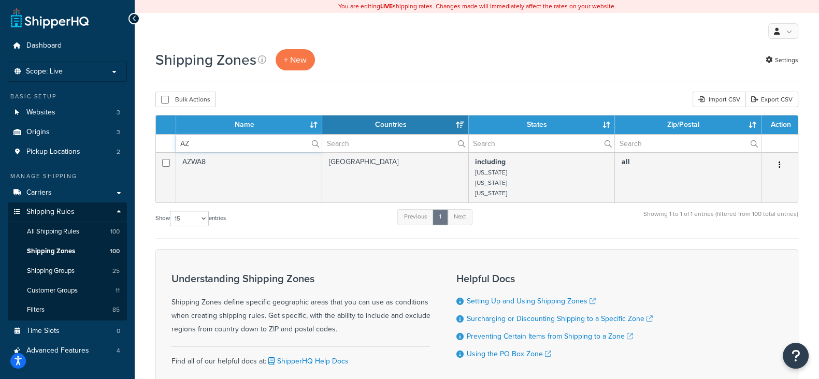
click at [225, 144] on input "AZ" at bounding box center [249, 144] width 146 height 18
type input "A"
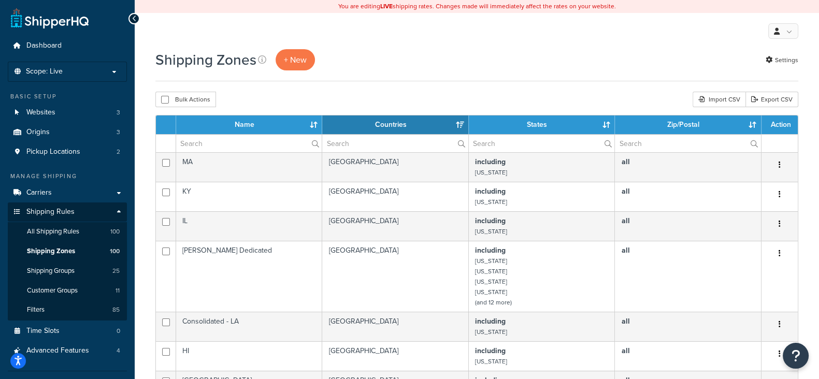
click at [779, 254] on icon "button" at bounding box center [780, 253] width 2 height 7
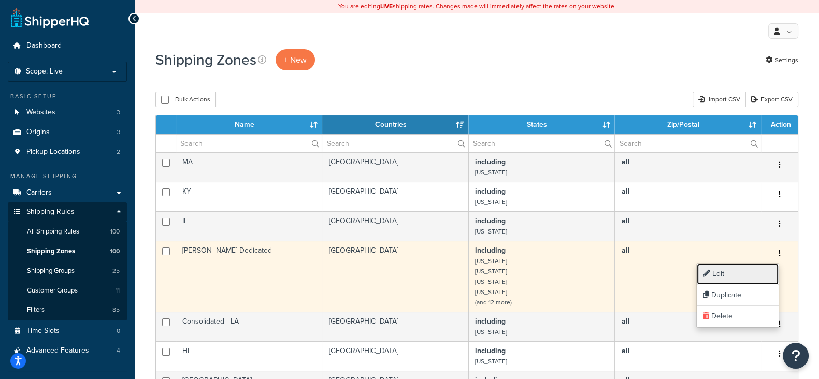
click at [719, 274] on link "Edit" at bounding box center [738, 274] width 82 height 21
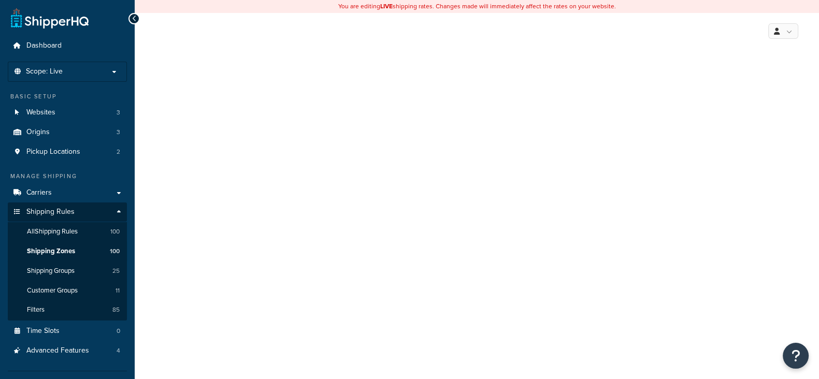
select select "including"
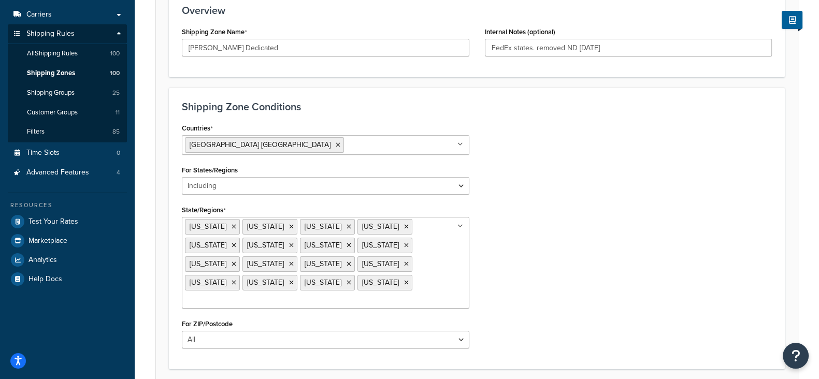
scroll to position [194, 0]
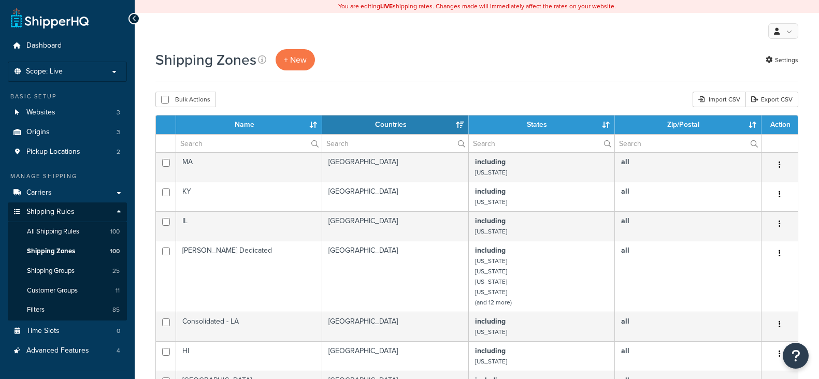
select select "15"
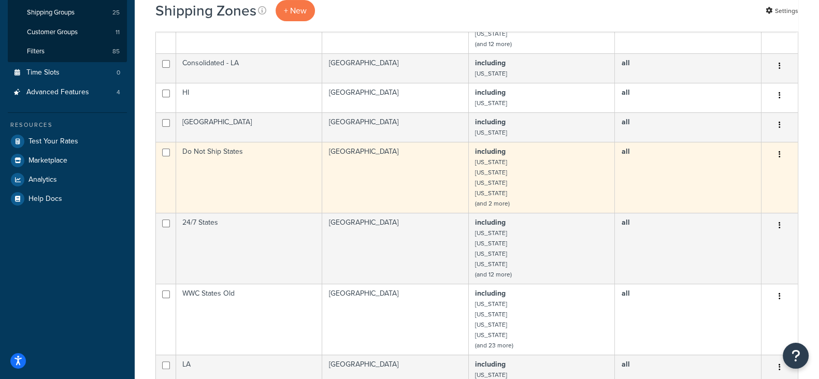
scroll to position [324, 0]
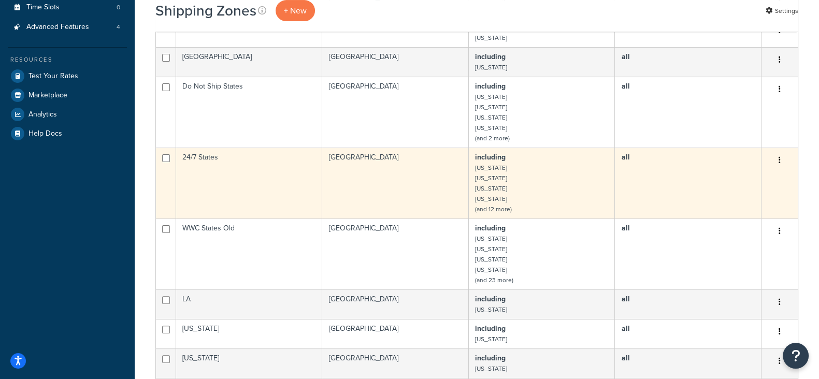
click at [780, 160] on icon "button" at bounding box center [780, 159] width 2 height 7
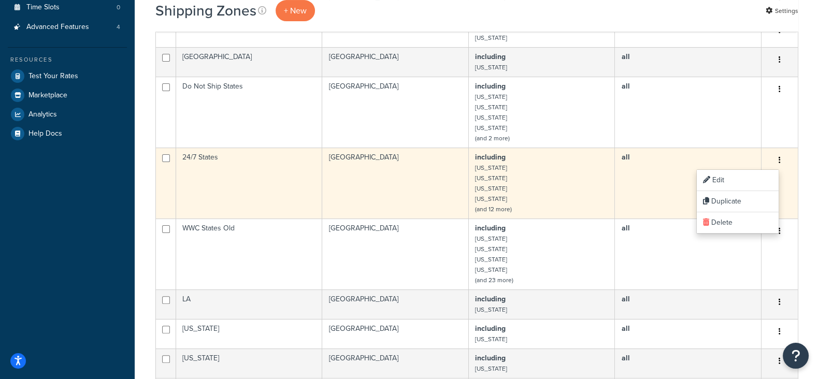
click at [588, 183] on td "including [US_STATE] [US_STATE] [US_STATE] [US_STATE] (and 12 more)" at bounding box center [542, 183] width 146 height 71
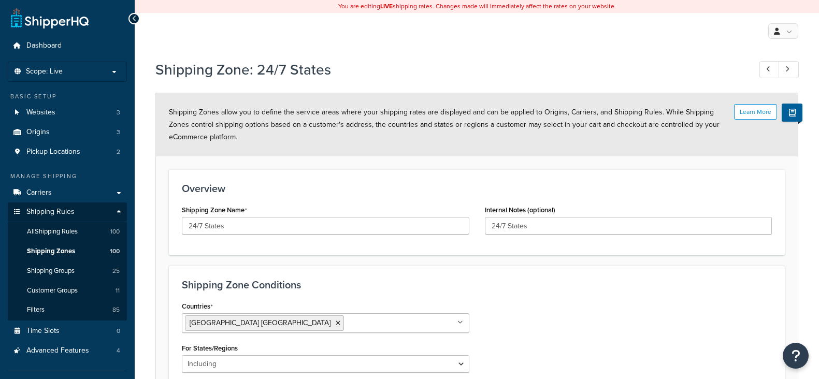
select select "including"
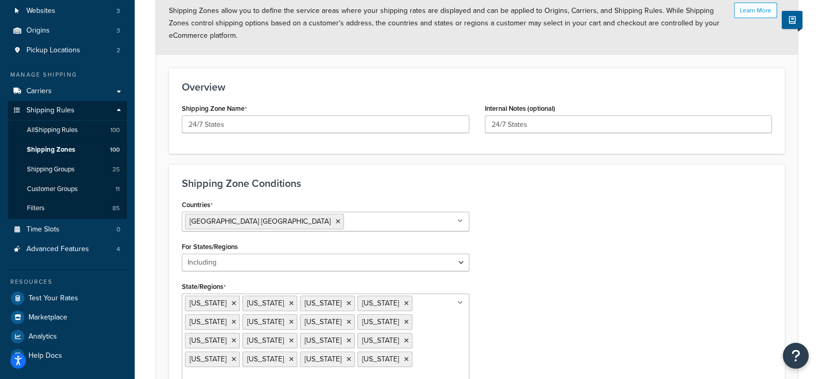
scroll to position [129, 0]
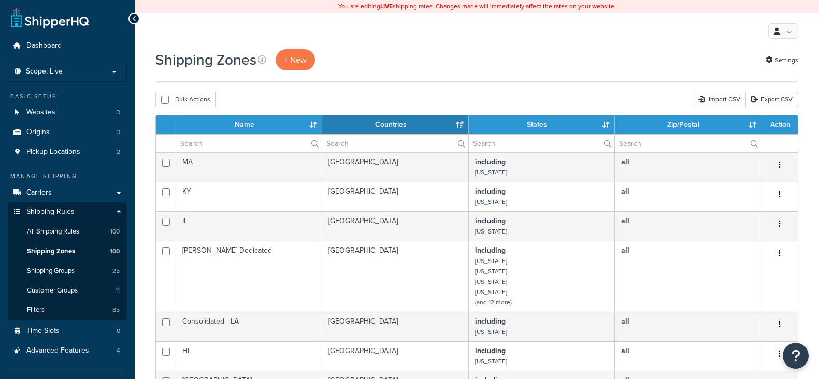
select select "15"
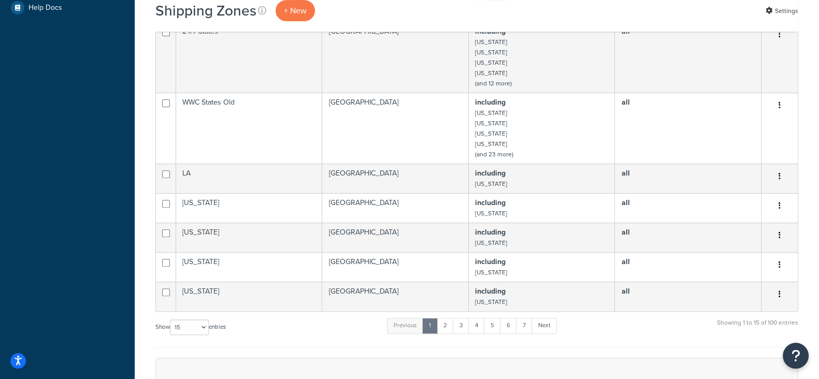
scroll to position [453, 0]
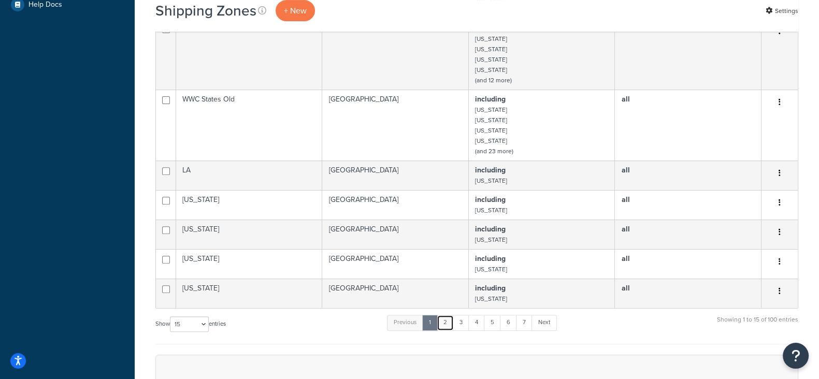
click at [446, 323] on link "2" at bounding box center [445, 323] width 17 height 16
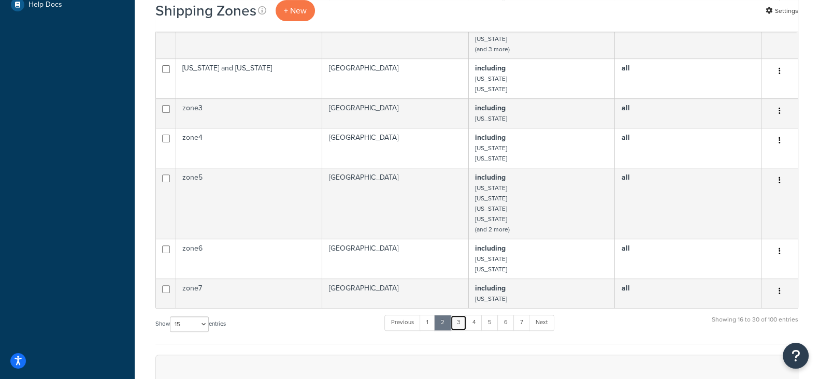
click at [459, 318] on link "3" at bounding box center [458, 323] width 17 height 16
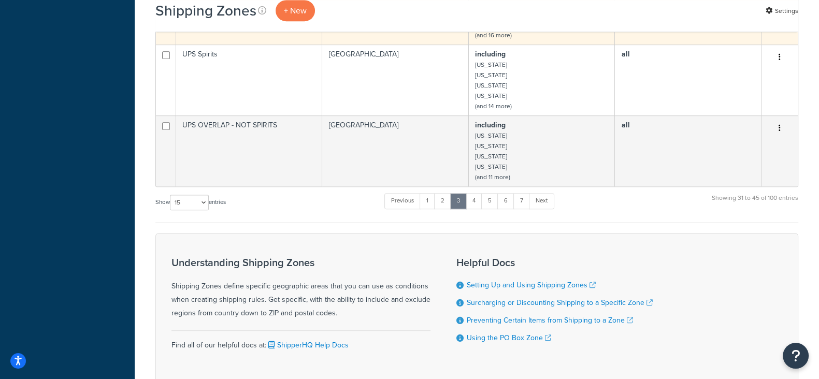
scroll to position [750, 0]
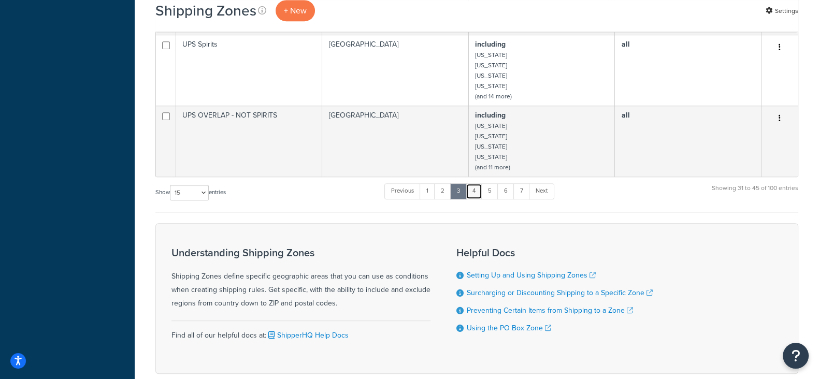
click at [474, 185] on link "4" at bounding box center [474, 191] width 17 height 16
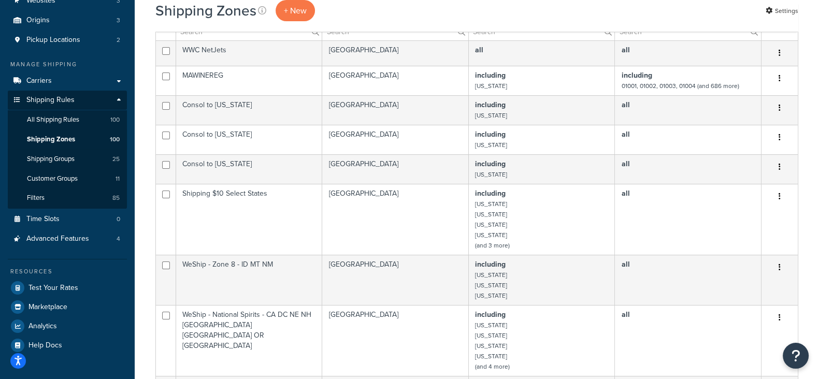
scroll to position [92, 0]
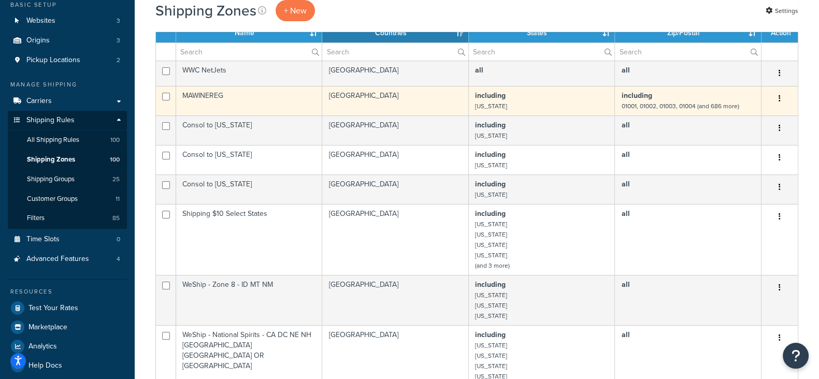
click at [780, 101] on icon "button" at bounding box center [780, 98] width 2 height 7
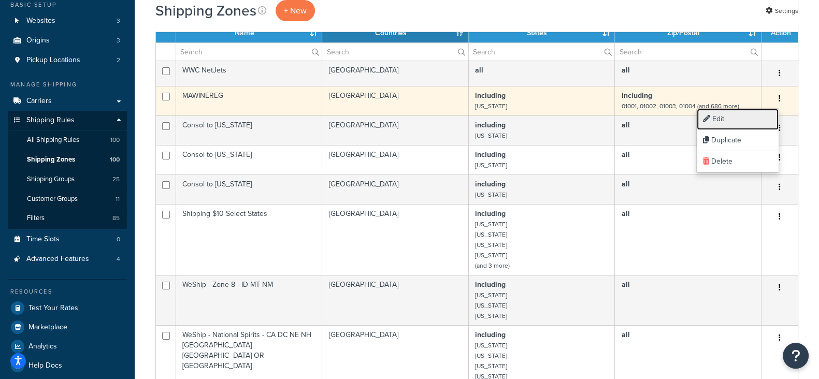
click at [722, 117] on link "Edit" at bounding box center [738, 119] width 82 height 21
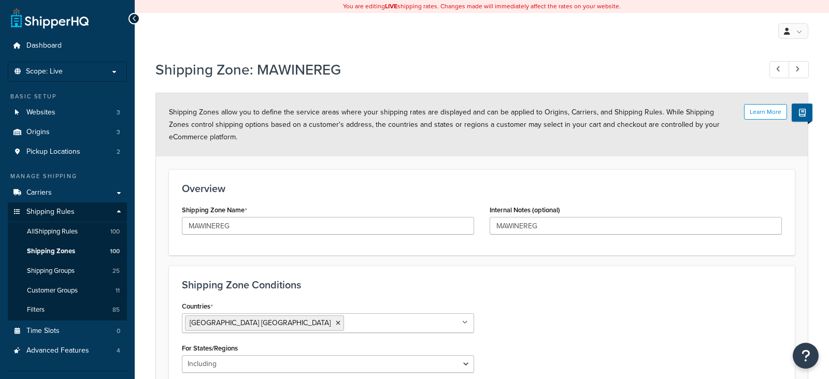
select select "including"
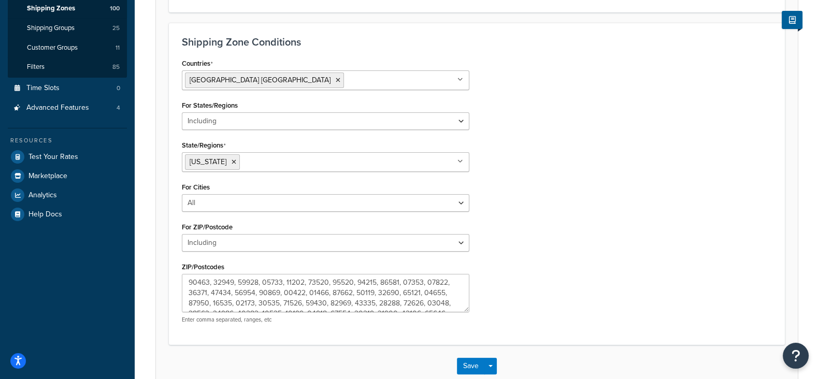
scroll to position [302, 0]
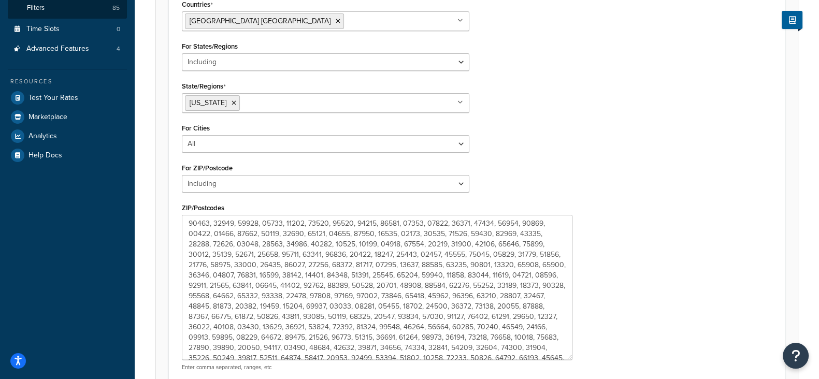
drag, startPoint x: 462, startPoint y: 250, endPoint x: 565, endPoint y: 358, distance: 149.2
click at [565, 358] on textarea "ZIP/Postcodes" at bounding box center [377, 287] width 391 height 145
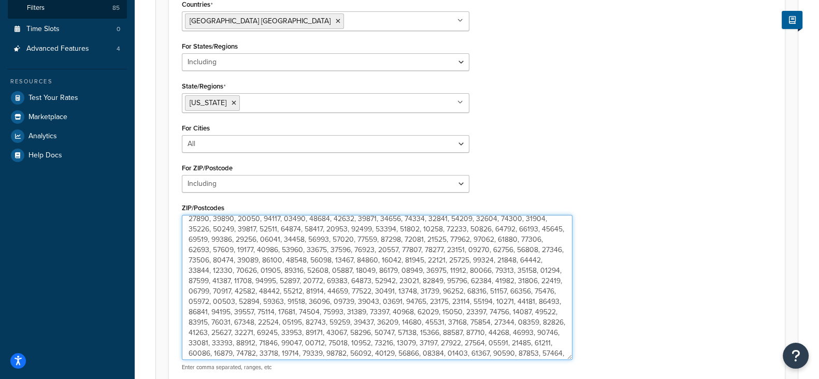
click at [385, 260] on textarea "ZIP/Postcodes" at bounding box center [377, 287] width 391 height 145
click at [199, 316] on textarea "ZIP/Postcodes" at bounding box center [377, 287] width 391 height 145
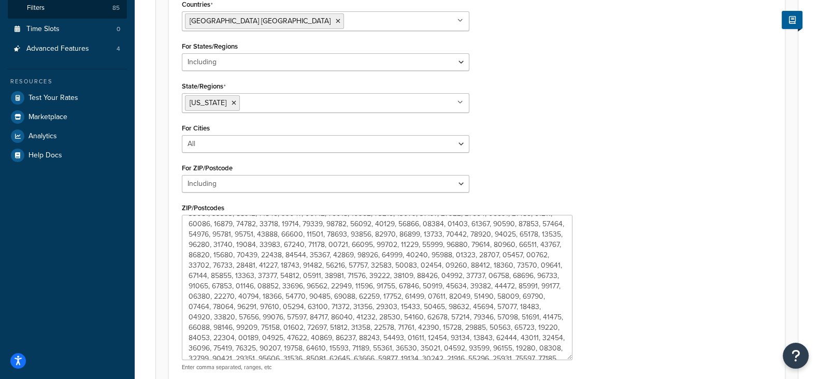
click at [631, 276] on div "Countries [GEOGRAPHIC_DATA] [GEOGRAPHIC_DATA] All Countries ALL [GEOGRAPHIC_DAT…" at bounding box center [477, 188] width 606 height 382
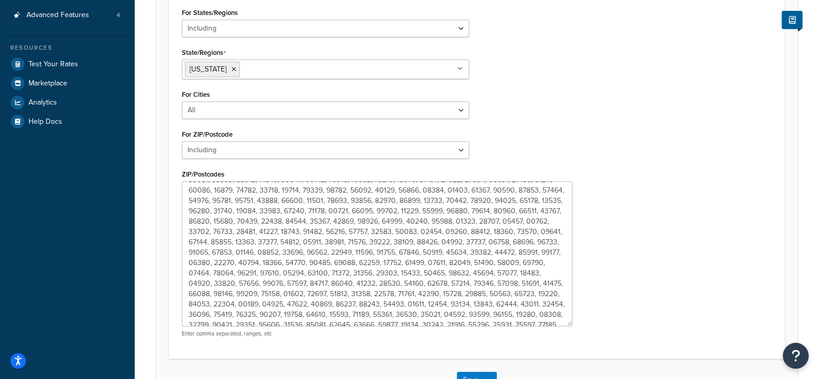
scroll to position [345, 0]
